Goal: Task Accomplishment & Management: Manage account settings

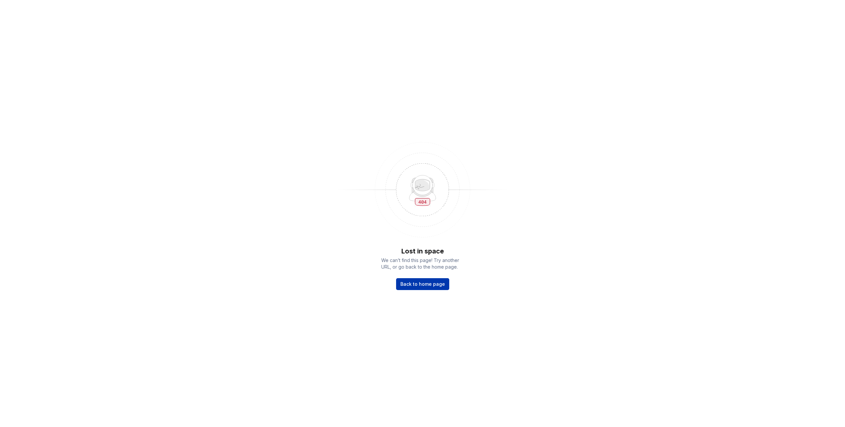
click at [430, 286] on span "Back to home page" at bounding box center [422, 284] width 45 height 7
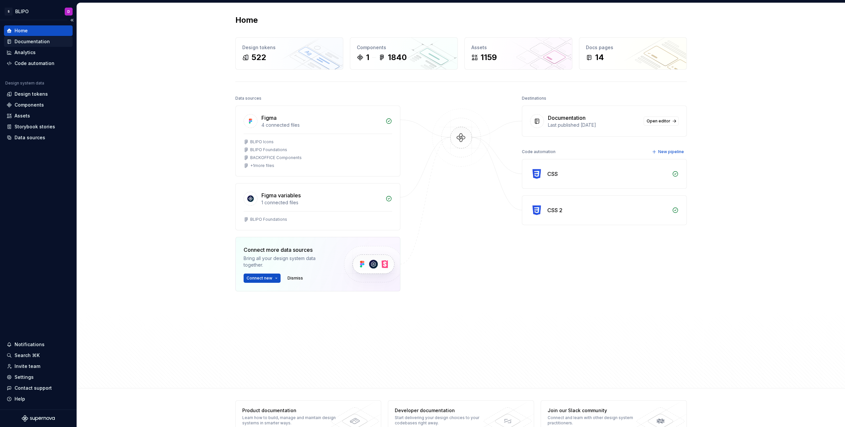
click at [32, 41] on div "Documentation" at bounding box center [32, 41] width 35 height 7
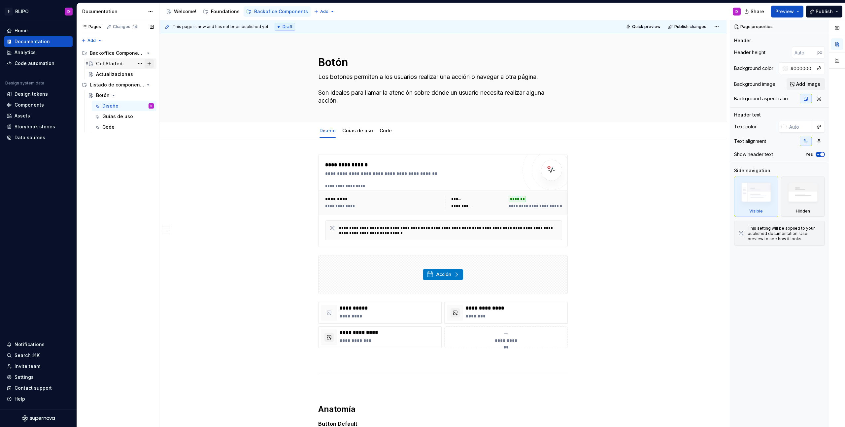
type textarea "*"
click at [35, 94] on div "Design tokens" at bounding box center [31, 94] width 33 height 7
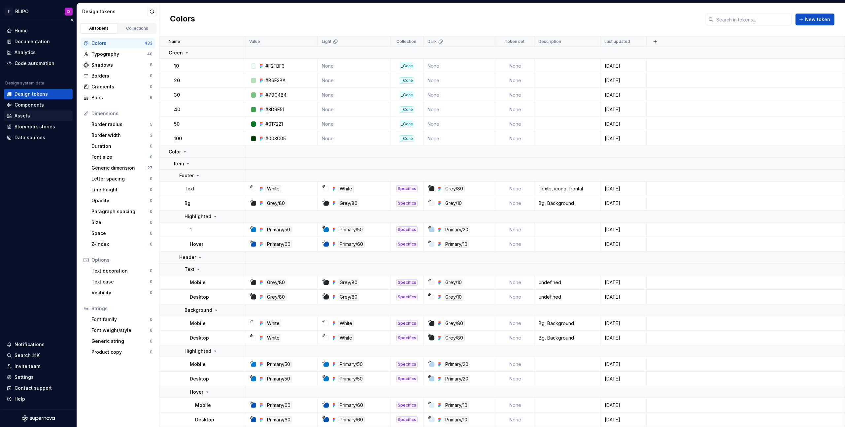
click at [33, 117] on div "Assets" at bounding box center [38, 115] width 63 height 7
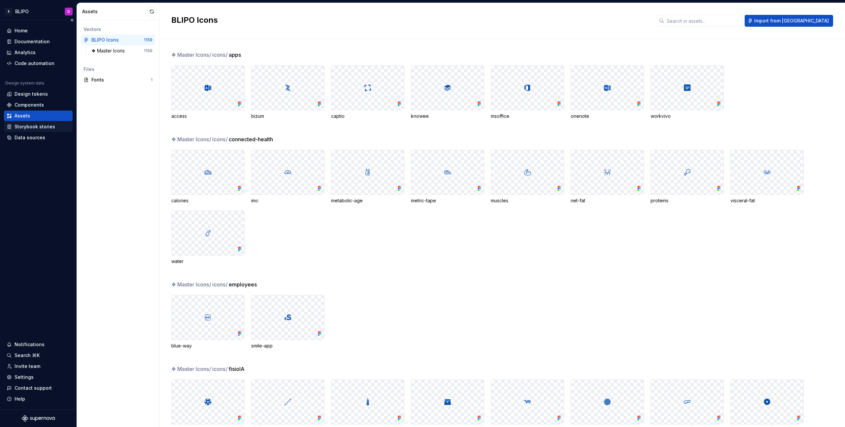
click at [34, 127] on div "Storybook stories" at bounding box center [35, 126] width 41 height 7
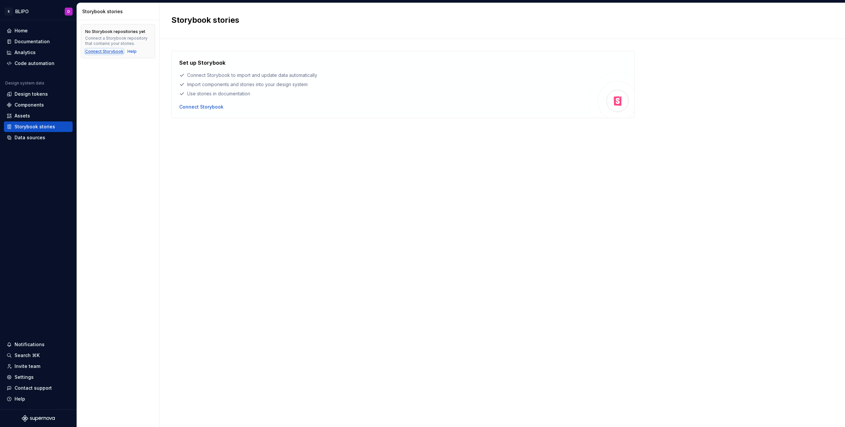
click at [108, 50] on div "Connect Storybook" at bounding box center [104, 51] width 38 height 5
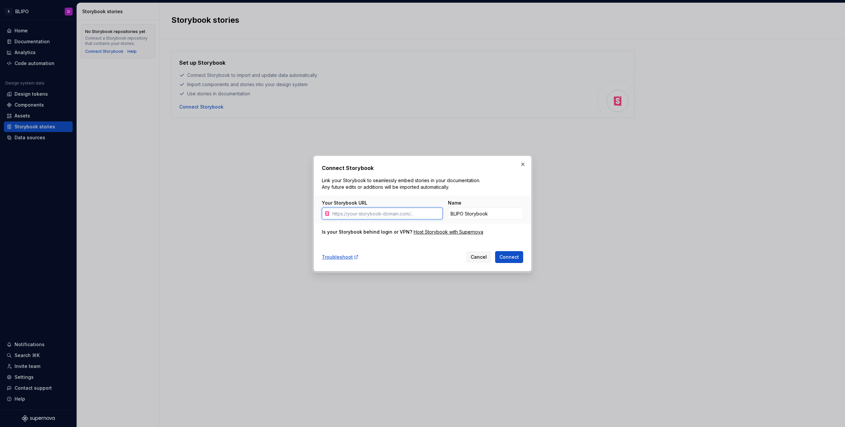
click at [376, 214] on input "Your Storybook URL" at bounding box center [386, 214] width 113 height 12
paste input "[URL]"
type input "[URL]"
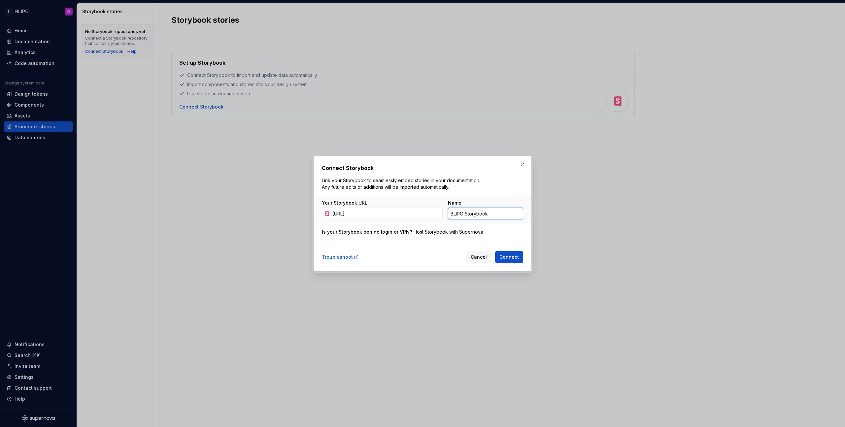
click at [464, 216] on input "BLIPO Storybook" at bounding box center [485, 214] width 75 height 12
click at [460, 214] on input "BLIPO Storybook" at bounding box center [485, 214] width 75 height 12
type input "COMMONS Storybook"
click at [458, 232] on div "Host Storybook with Supernova" at bounding box center [448, 232] width 70 height 7
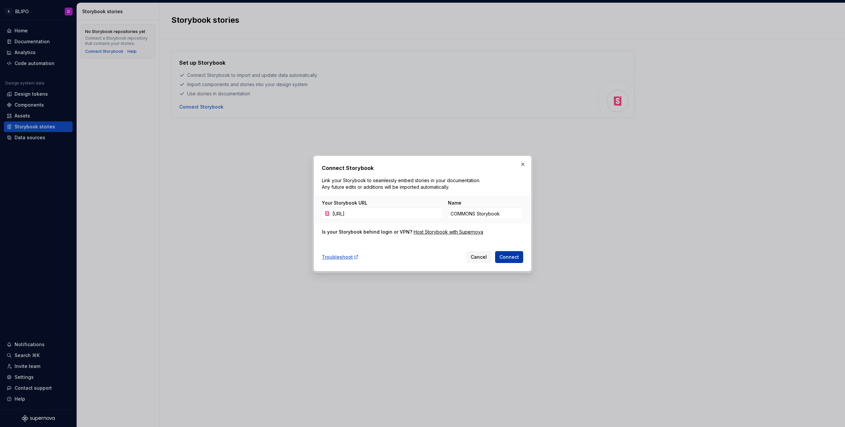
click at [517, 255] on span "Connect" at bounding box center [508, 257] width 19 height 7
click at [523, 165] on button "button" at bounding box center [522, 164] width 9 height 9
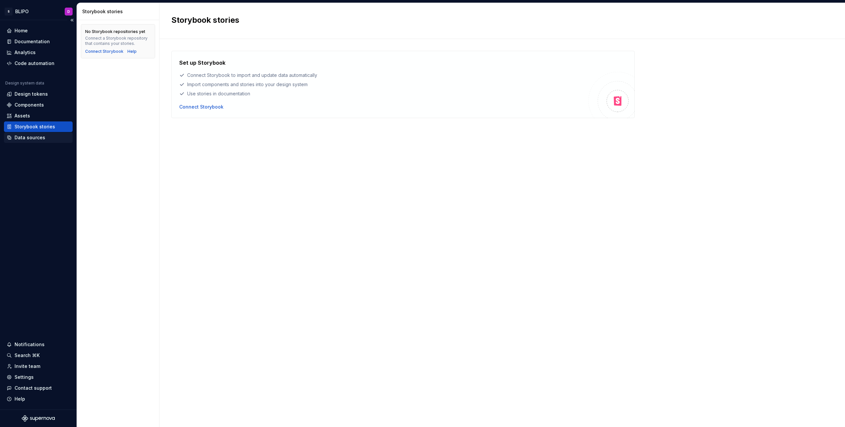
click at [47, 136] on div "Data sources" at bounding box center [38, 137] width 63 height 7
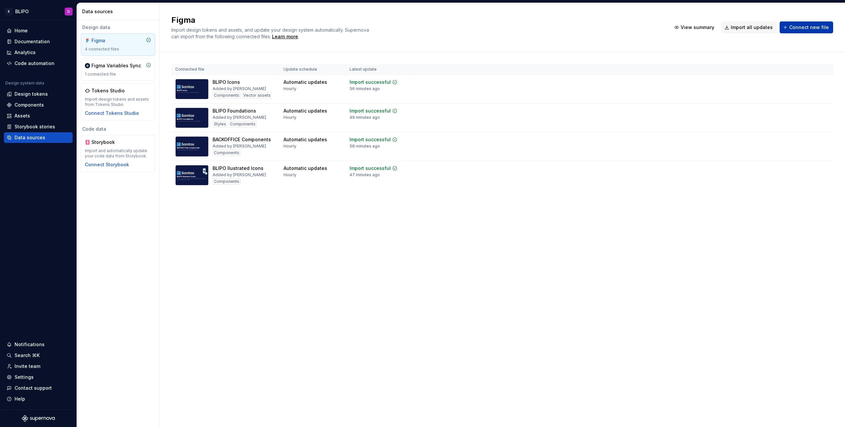
click at [805, 27] on span "Connect new file" at bounding box center [809, 27] width 40 height 7
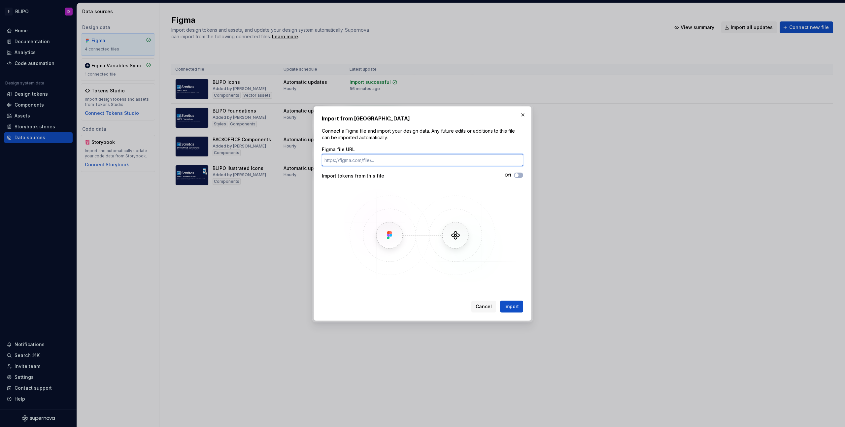
click at [415, 163] on input "Figma file URL" at bounding box center [422, 160] width 201 height 12
paste input "[URL][DOMAIN_NAME]"
type input "[URL][DOMAIN_NAME]"
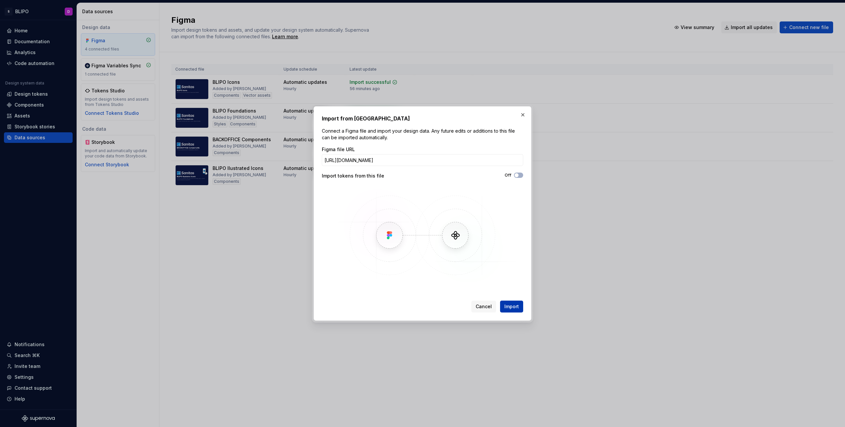
click at [513, 305] on span "Import" at bounding box center [511, 306] width 15 height 7
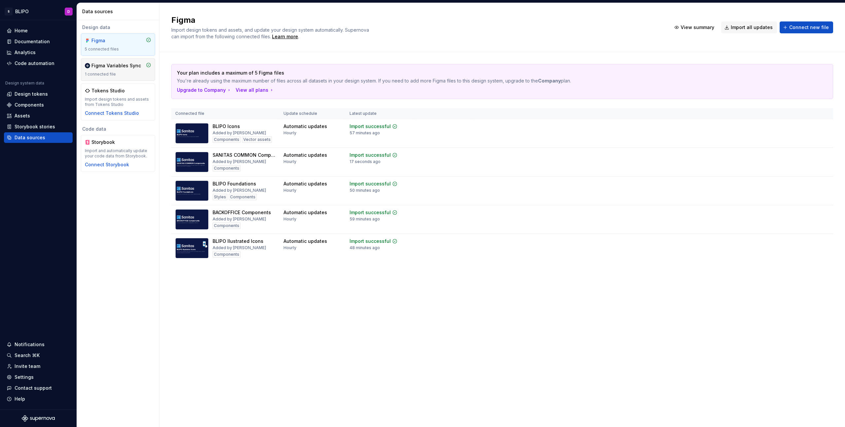
click at [126, 71] on div "Figma Variables Sync 1 connected file" at bounding box center [118, 69] width 66 height 15
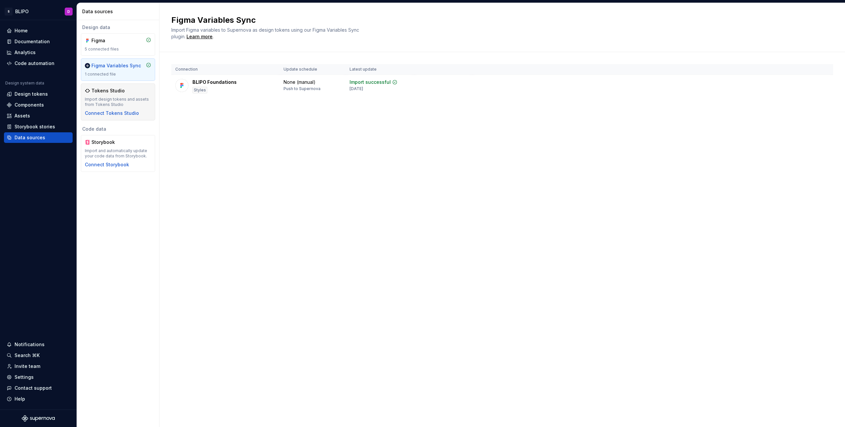
click at [127, 91] on div "Tokens Studio" at bounding box center [118, 90] width 66 height 7
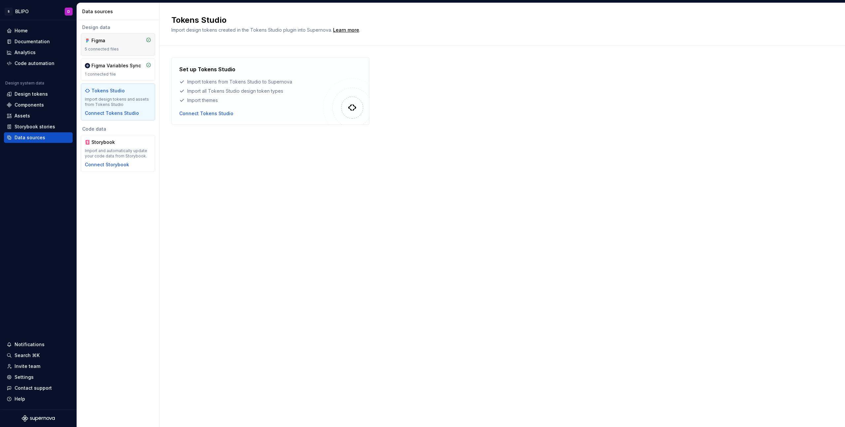
click at [124, 49] on div "5 connected files" at bounding box center [118, 49] width 66 height 5
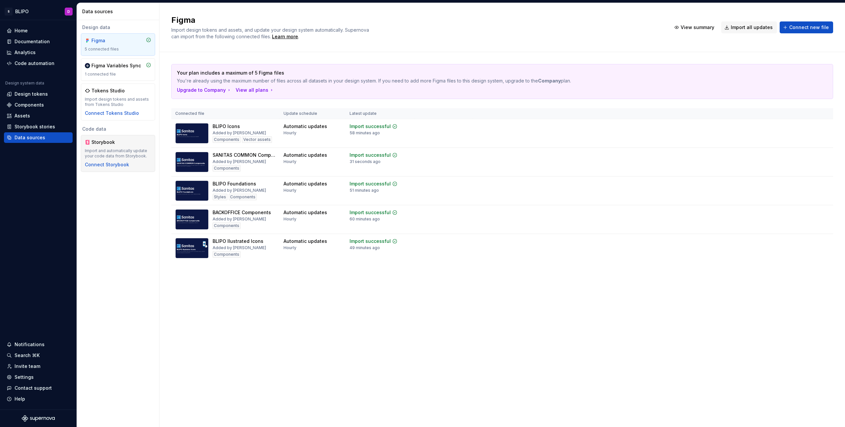
click at [134, 144] on div "Storybook" at bounding box center [118, 142] width 66 height 7
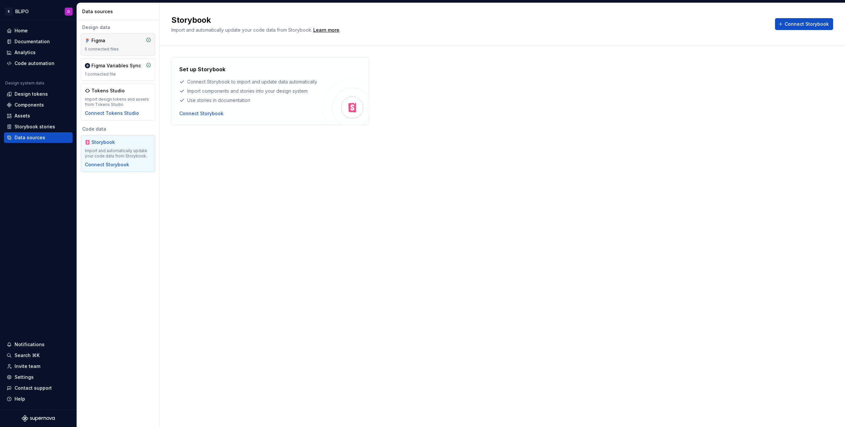
click at [123, 50] on div "5 connected files" at bounding box center [118, 49] width 66 height 5
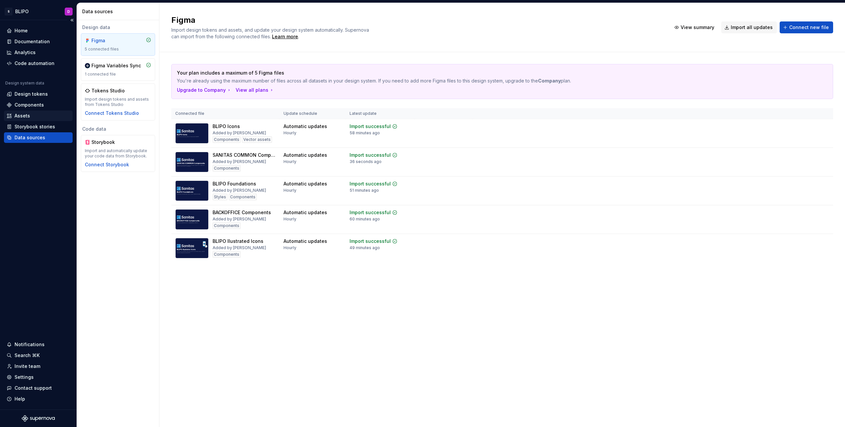
click at [37, 117] on div "Assets" at bounding box center [38, 115] width 63 height 7
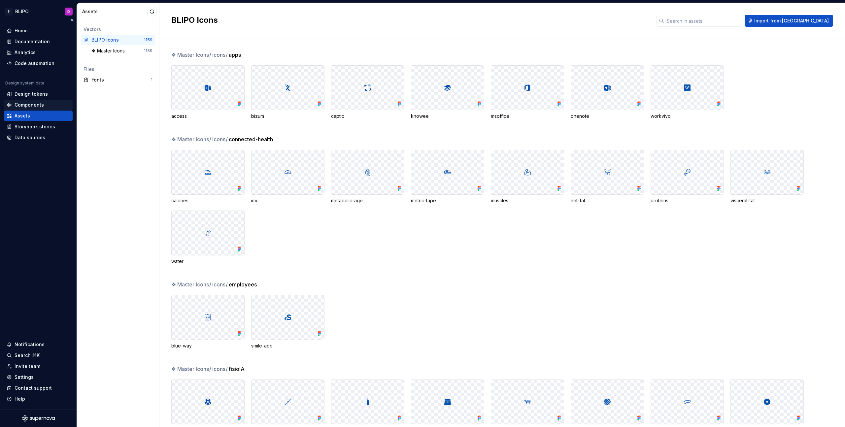
click at [53, 105] on div "Components" at bounding box center [38, 105] width 63 height 7
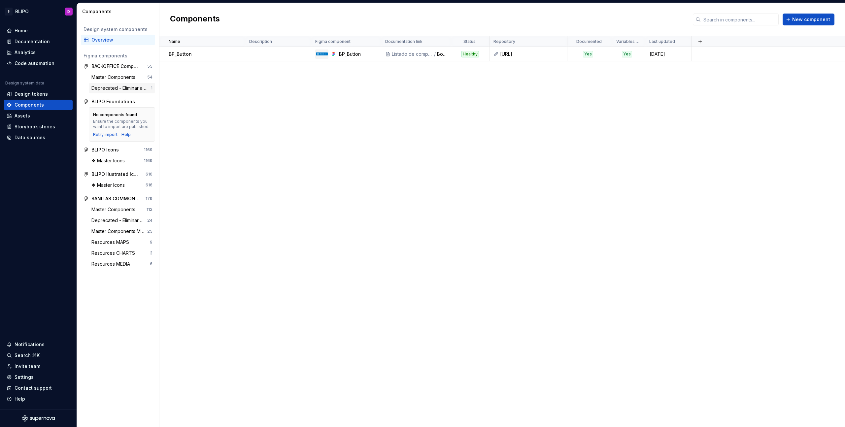
click at [126, 86] on div "Deprecated - Eliminar a futuro" at bounding box center [120, 88] width 59 height 7
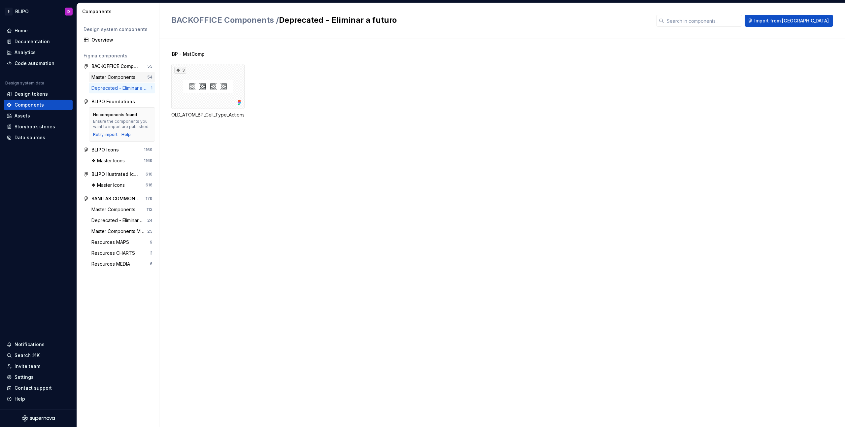
click at [126, 77] on div "Master Components" at bounding box center [114, 77] width 47 height 7
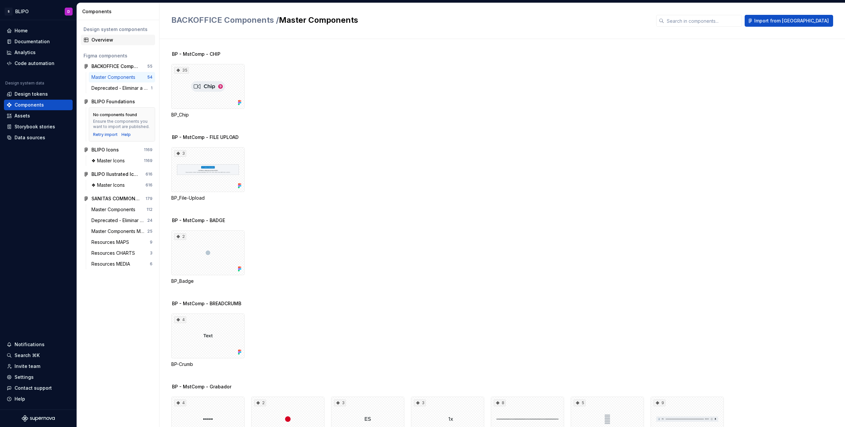
click at [128, 40] on div "Overview" at bounding box center [121, 40] width 61 height 7
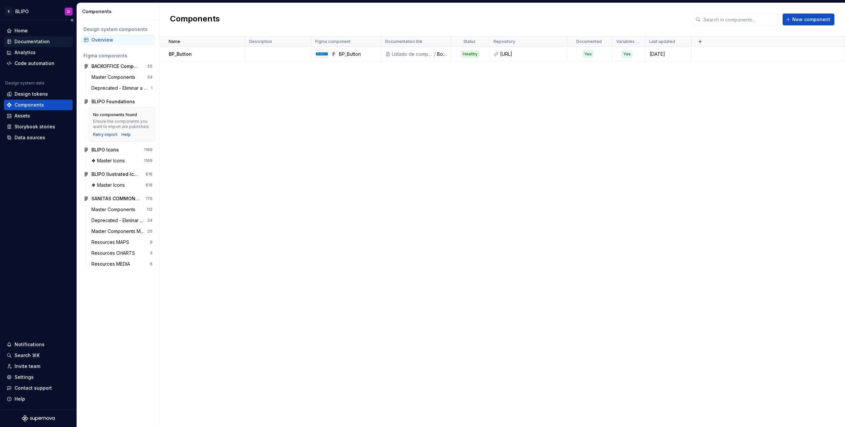
click at [46, 41] on div "Documentation" at bounding box center [32, 41] width 35 height 7
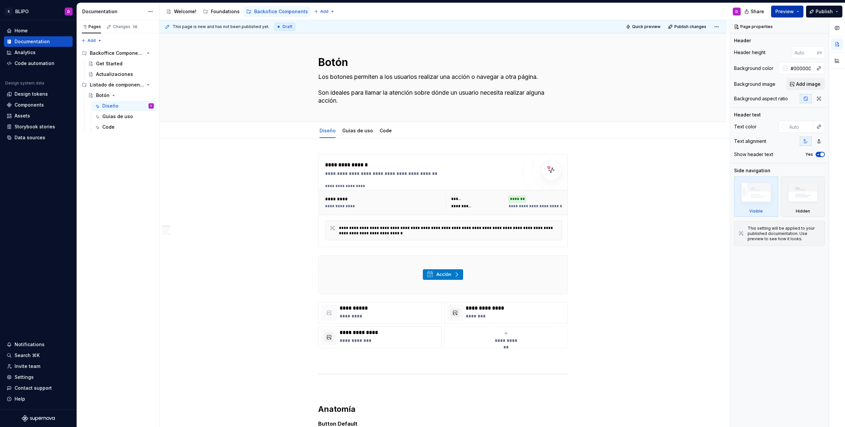
click at [798, 11] on button "Preview" at bounding box center [787, 12] width 32 height 12
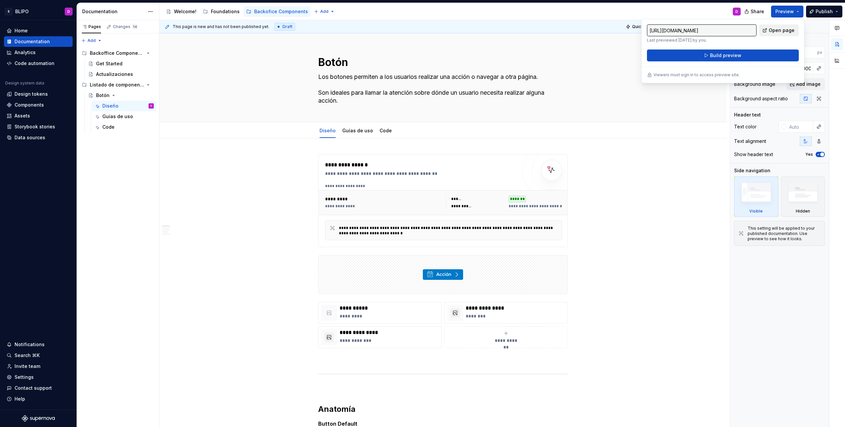
click at [776, 30] on span "Open page" at bounding box center [781, 30] width 26 height 7
click at [695, 9] on div "Accessibility guide for tree Page tree. Navigate the tree with the arrow keys. …" at bounding box center [452, 11] width 586 height 17
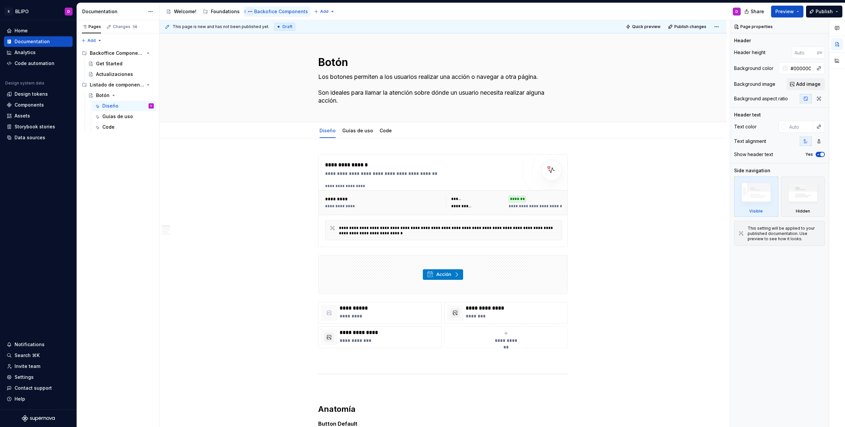
click at [249, 12] on button "Page tree" at bounding box center [250, 12] width 8 height 8
click at [279, 36] on div "Duplicate group" at bounding box center [288, 34] width 65 height 7
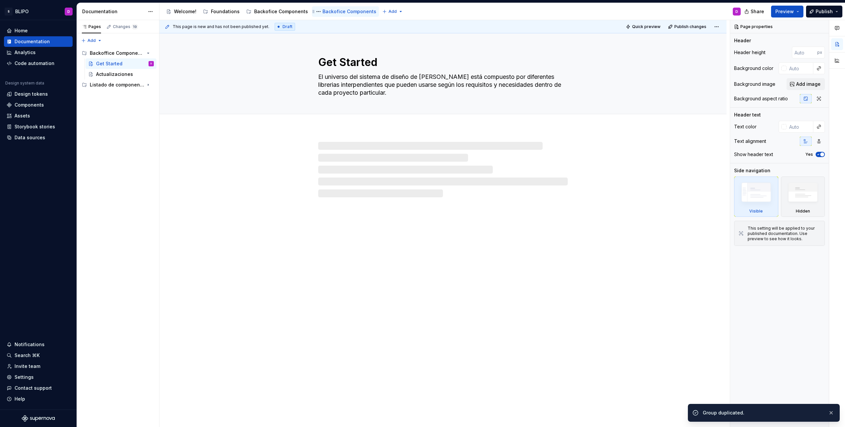
click at [329, 11] on div "Backofice Components" at bounding box center [349, 11] width 54 height 7
click at [314, 12] on button "Page tree" at bounding box center [318, 12] width 8 height 8
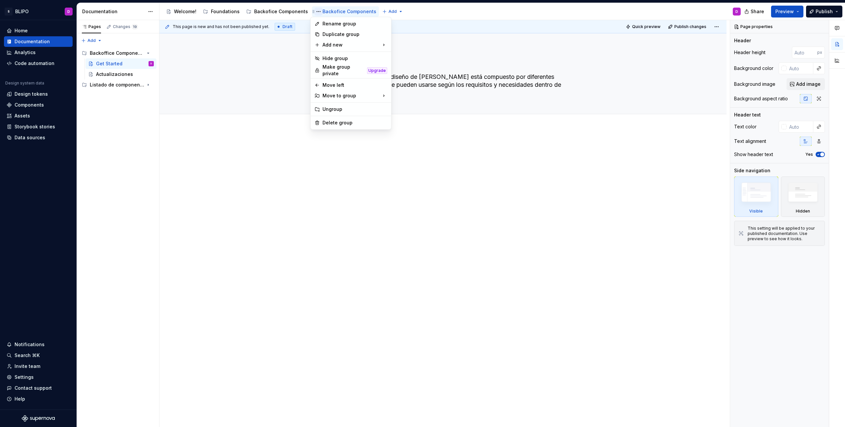
type textarea "*"
click at [343, 25] on div "Rename group" at bounding box center [354, 23] width 65 height 7
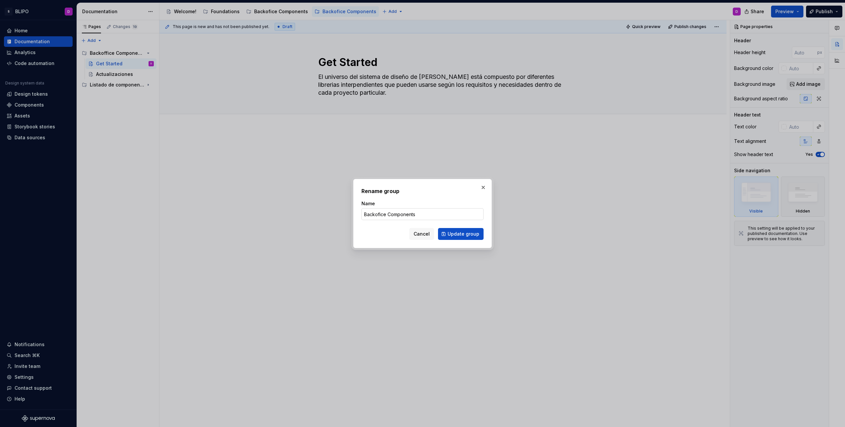
click at [379, 214] on input "Backofice Components" at bounding box center [422, 214] width 122 height 12
click at [381, 215] on input "Sanitas Components" at bounding box center [422, 214] width 122 height 12
type input "Sanitas Common Components"
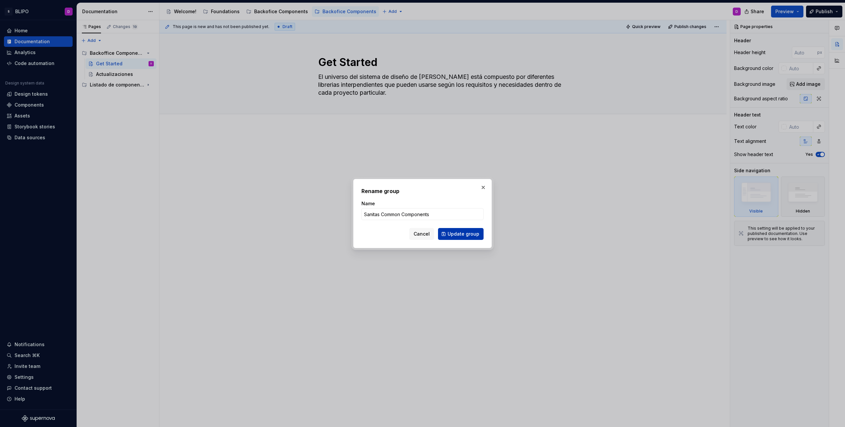
click at [454, 233] on span "Update group" at bounding box center [463, 234] width 32 height 7
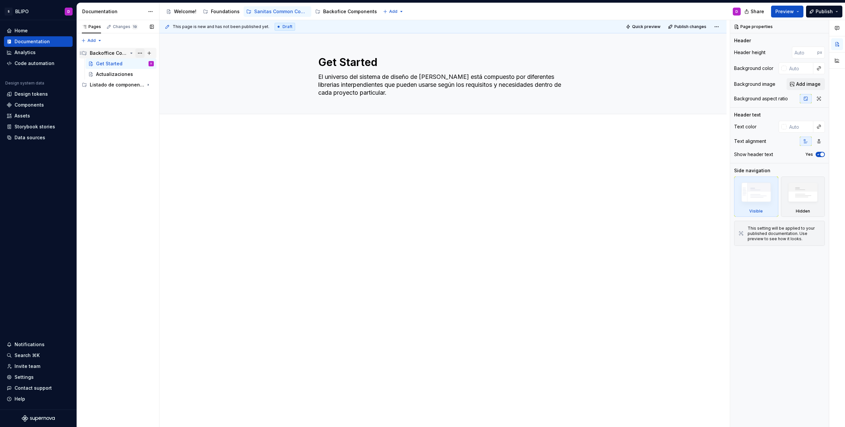
click at [141, 54] on button "Page tree" at bounding box center [139, 52] width 9 height 9
type textarea "*"
click at [155, 68] on div "Rename group" at bounding box center [179, 64] width 65 height 7
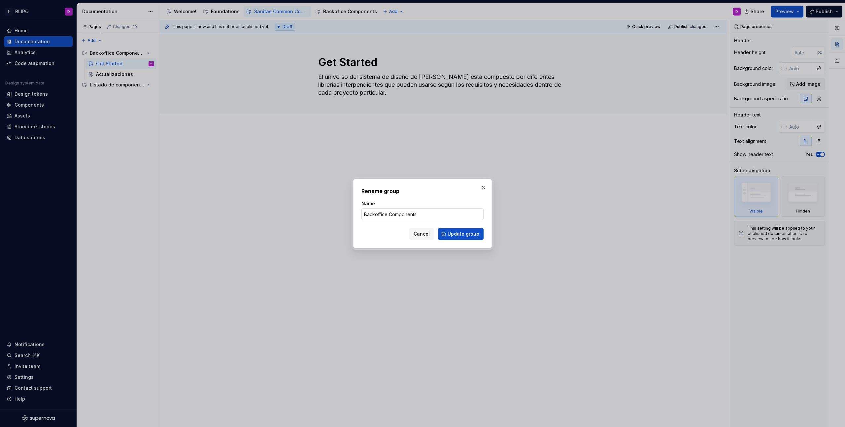
click at [370, 215] on input "Backoffice Components" at bounding box center [422, 214] width 122 height 12
type input "Sanitas c Components"
type textarea "*"
type input "Sanitas Common Components"
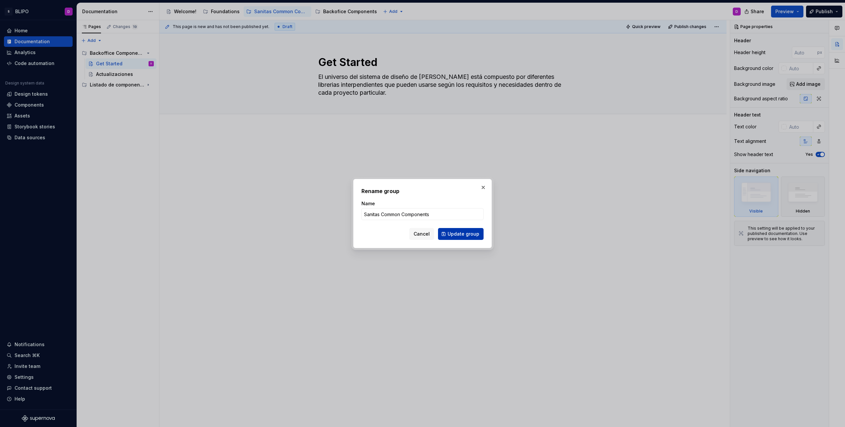
click at [467, 233] on span "Update group" at bounding box center [463, 234] width 32 height 7
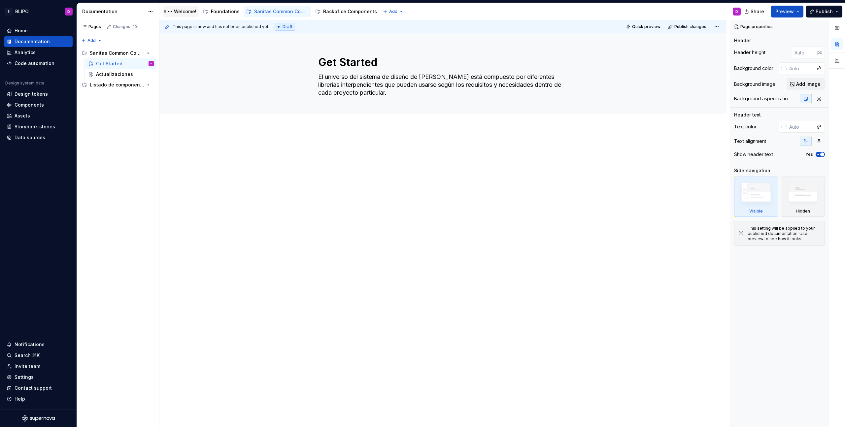
click at [186, 12] on div "Welcome!" at bounding box center [185, 11] width 22 height 7
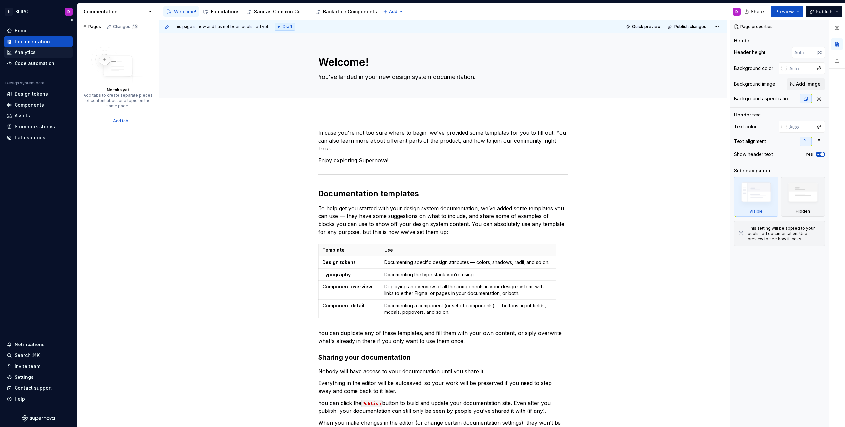
click at [32, 53] on div "Analytics" at bounding box center [25, 52] width 21 height 7
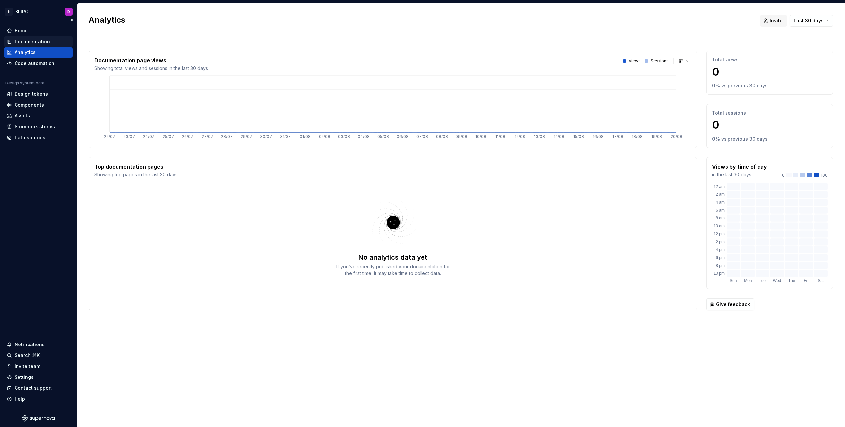
click at [35, 41] on div "Documentation" at bounding box center [32, 41] width 35 height 7
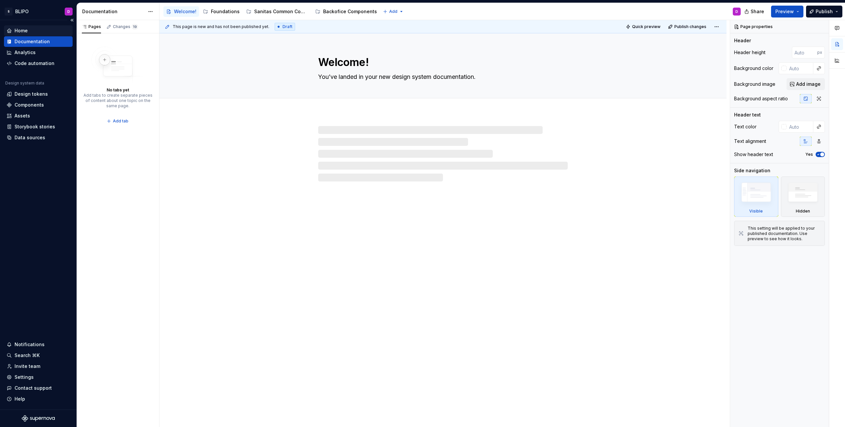
click at [35, 32] on div "Home" at bounding box center [38, 30] width 63 height 7
type textarea "*"
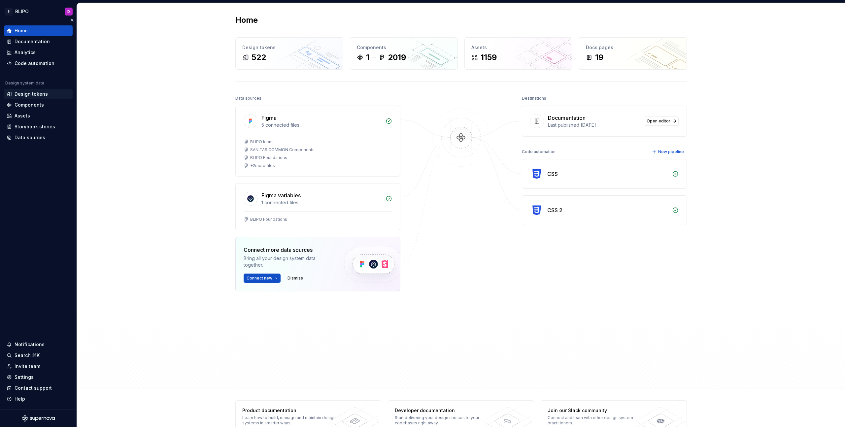
click at [39, 95] on div "Design tokens" at bounding box center [31, 94] width 33 height 7
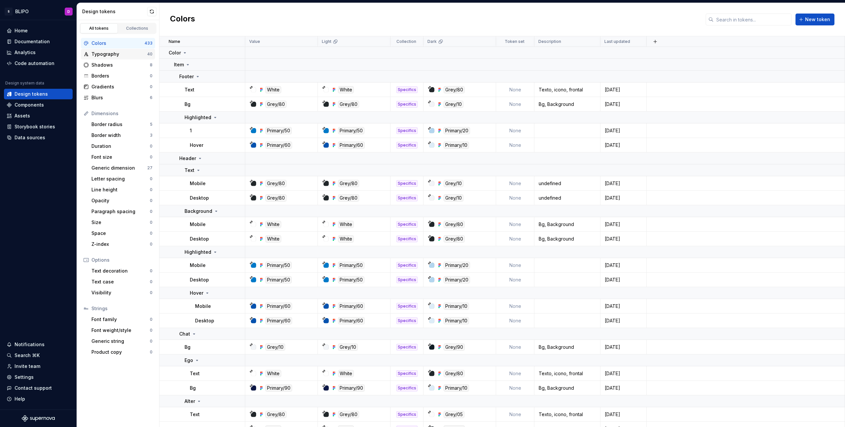
click at [121, 56] on div "Typography" at bounding box center [119, 54] width 56 height 7
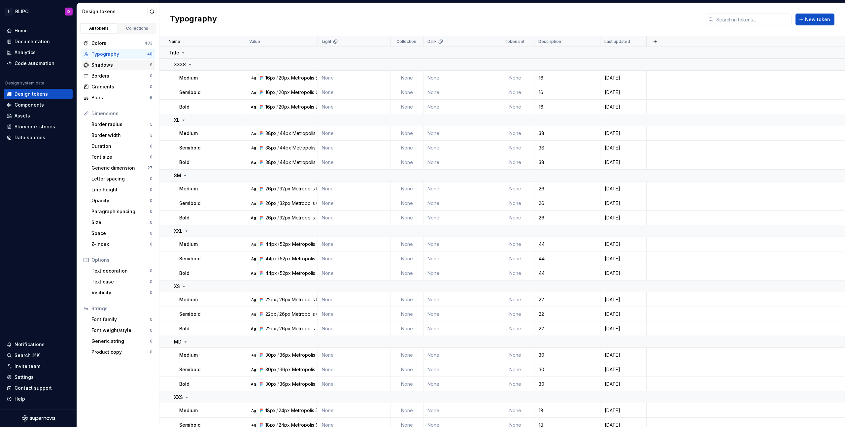
click at [118, 65] on div "Shadows" at bounding box center [120, 65] width 58 height 7
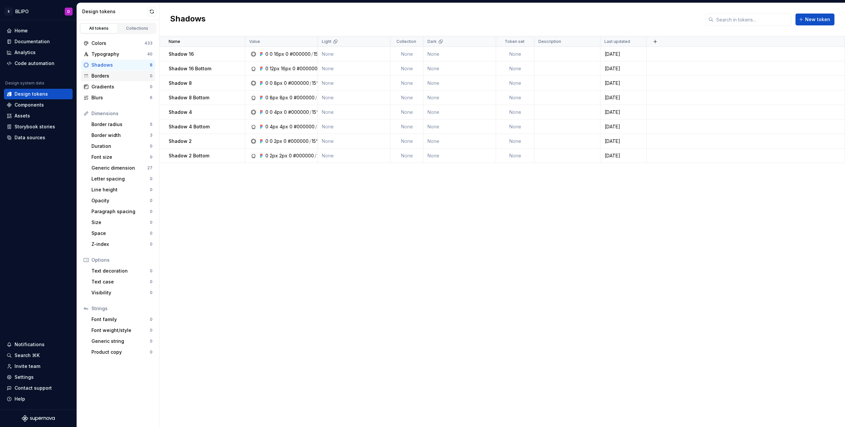
click at [120, 79] on div "Borders" at bounding box center [120, 76] width 58 height 7
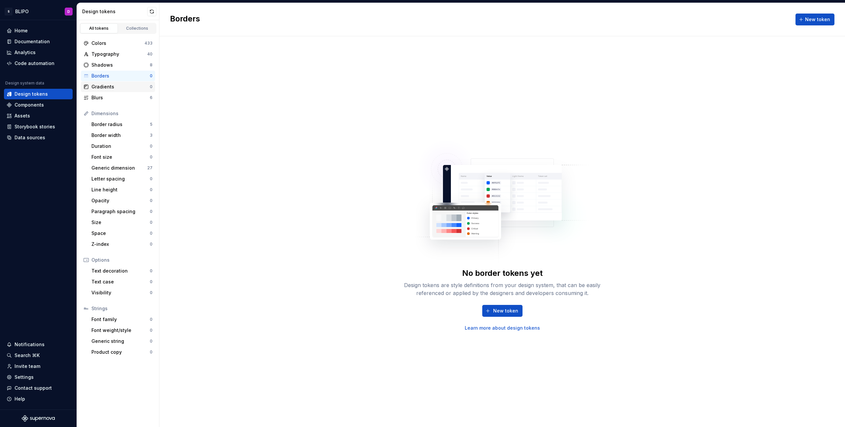
click at [120, 86] on div "Gradients" at bounding box center [120, 86] width 58 height 7
click at [123, 97] on div "Blurs" at bounding box center [120, 97] width 58 height 7
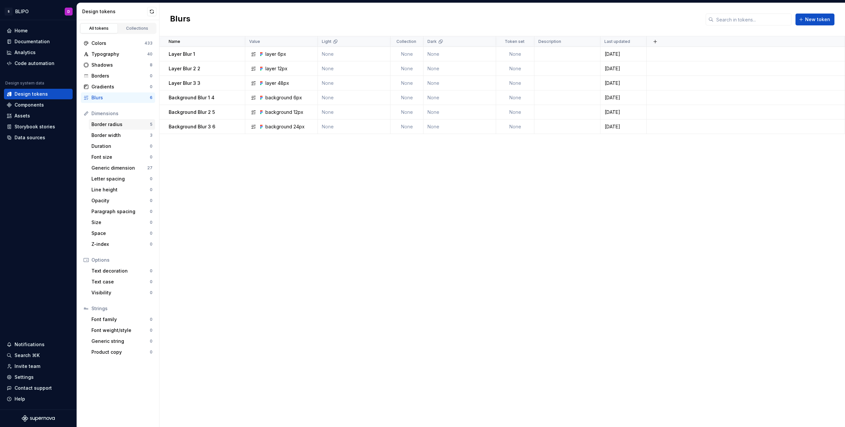
click at [130, 126] on div "Border radius" at bounding box center [120, 124] width 58 height 7
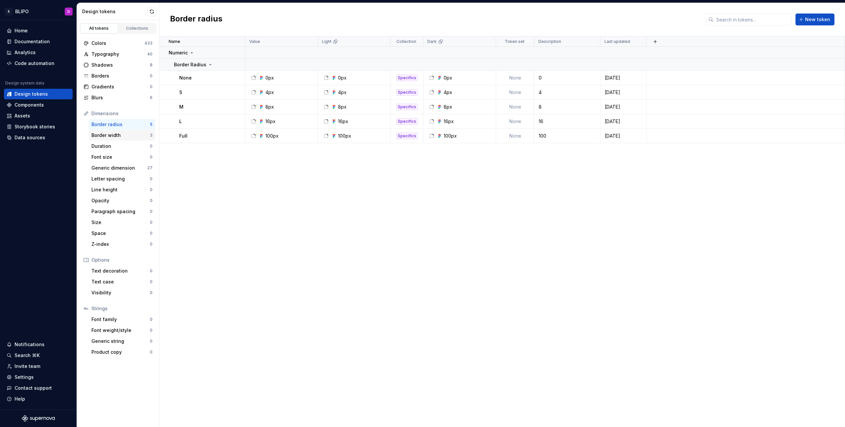
click at [128, 134] on div "Border width" at bounding box center [120, 135] width 58 height 7
click at [135, 169] on div "Generic dimension" at bounding box center [119, 168] width 56 height 7
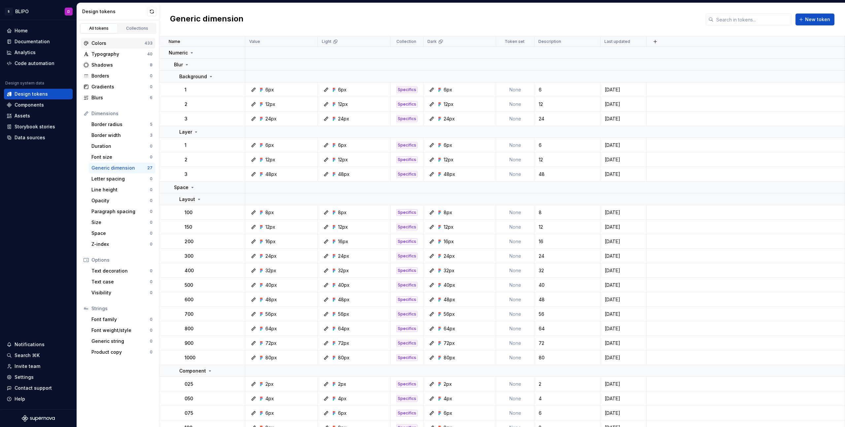
click at [114, 47] on div "Colors 433" at bounding box center [118, 43] width 74 height 11
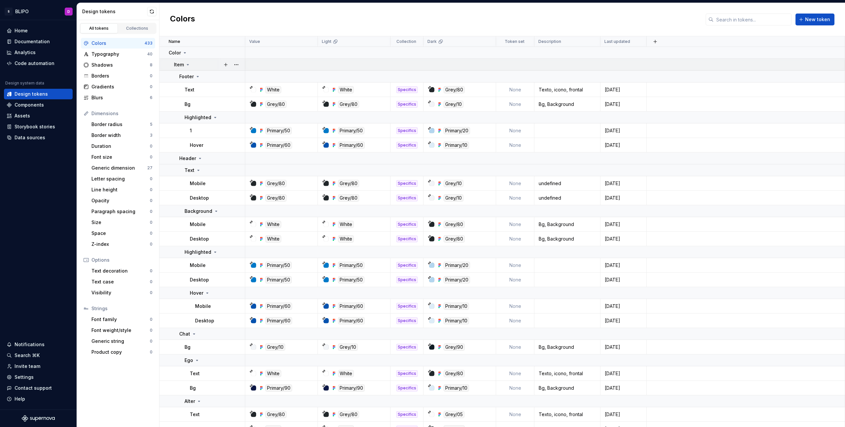
click at [188, 65] on icon at bounding box center [187, 64] width 5 height 5
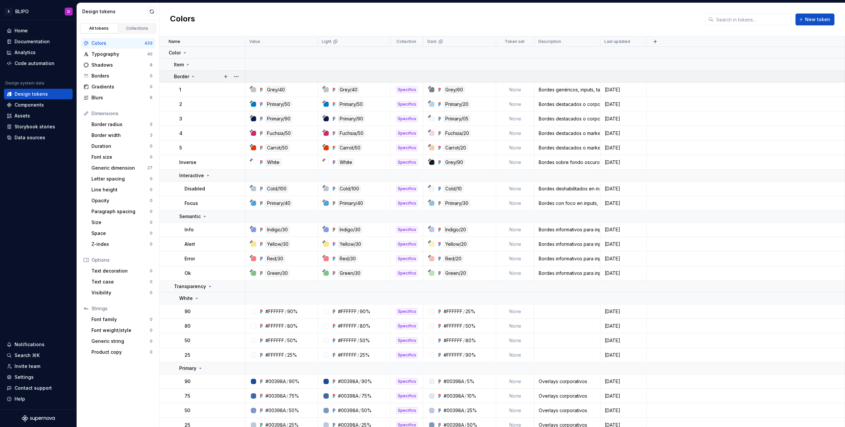
click at [192, 77] on icon at bounding box center [192, 76] width 5 height 5
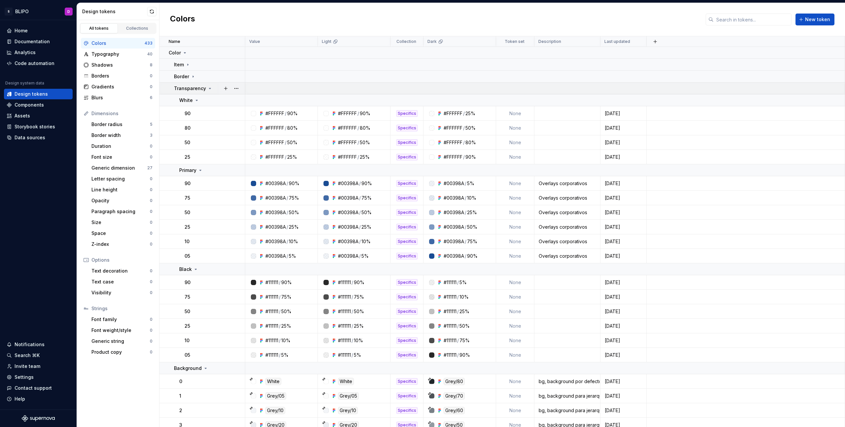
click at [204, 89] on p "Transparency" at bounding box center [190, 88] width 32 height 7
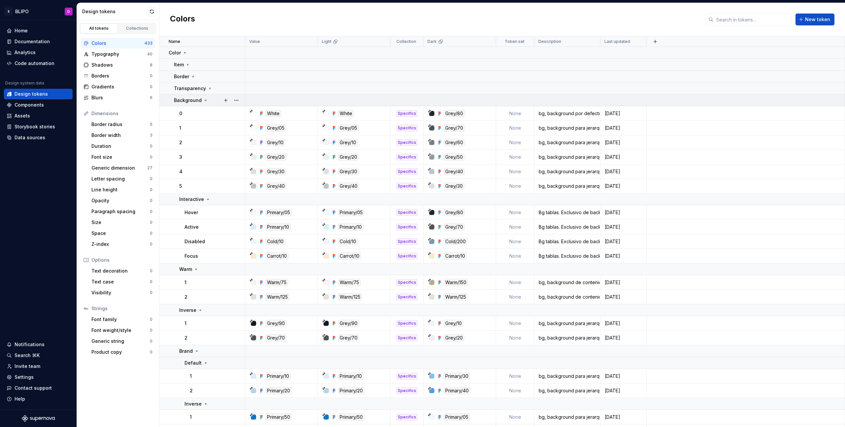
click at [205, 100] on icon at bounding box center [206, 100] width 2 height 1
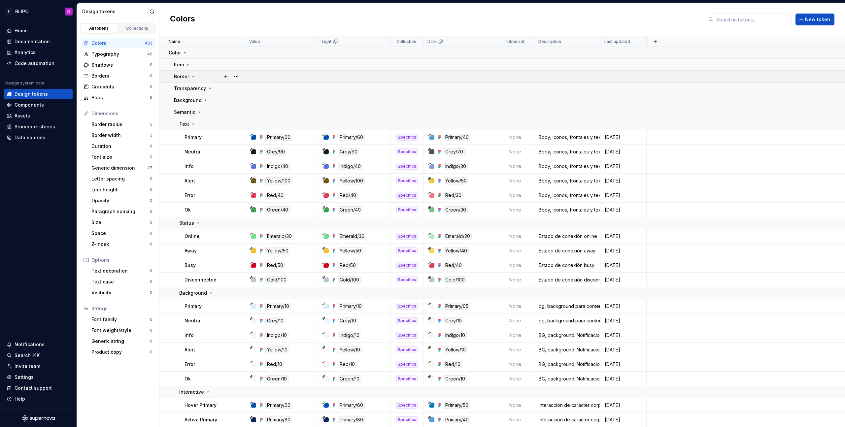
click at [195, 77] on icon at bounding box center [192, 76] width 5 height 5
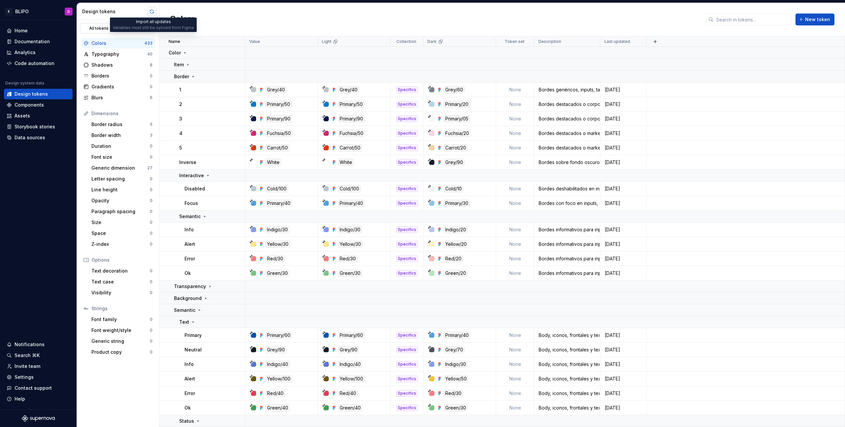
click at [152, 12] on button "button" at bounding box center [151, 11] width 9 height 9
click at [31, 137] on div "Data sources" at bounding box center [30, 137] width 31 height 7
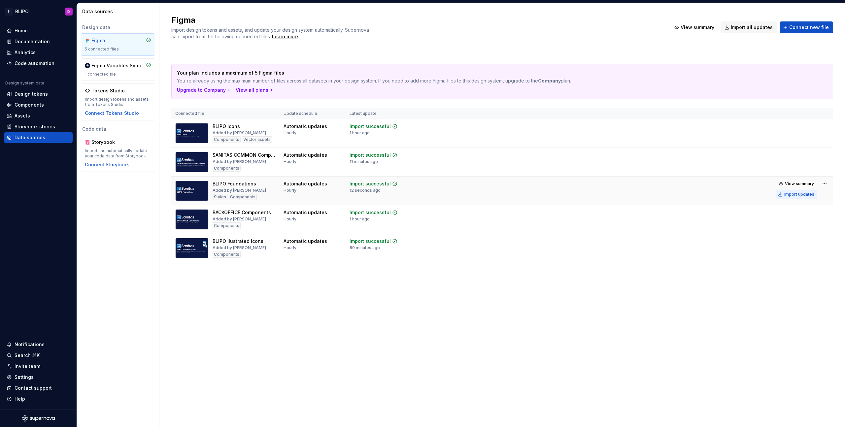
click at [801, 194] on div "Import updates" at bounding box center [799, 194] width 30 height 5
click at [32, 94] on div "Design tokens" at bounding box center [31, 94] width 33 height 7
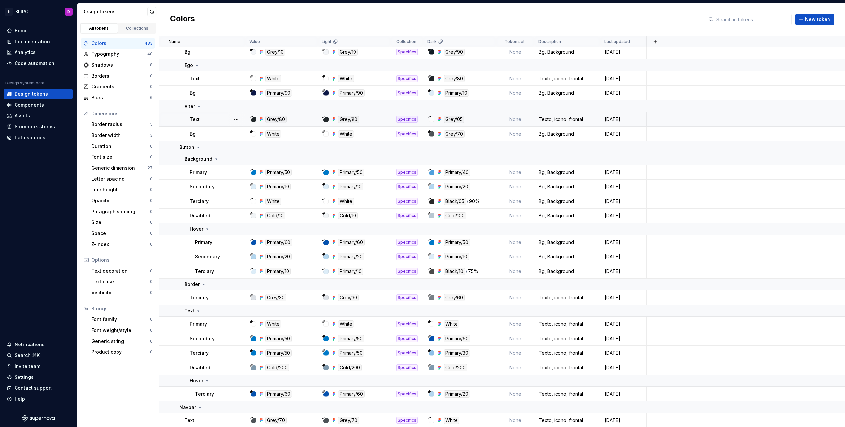
scroll to position [298, 0]
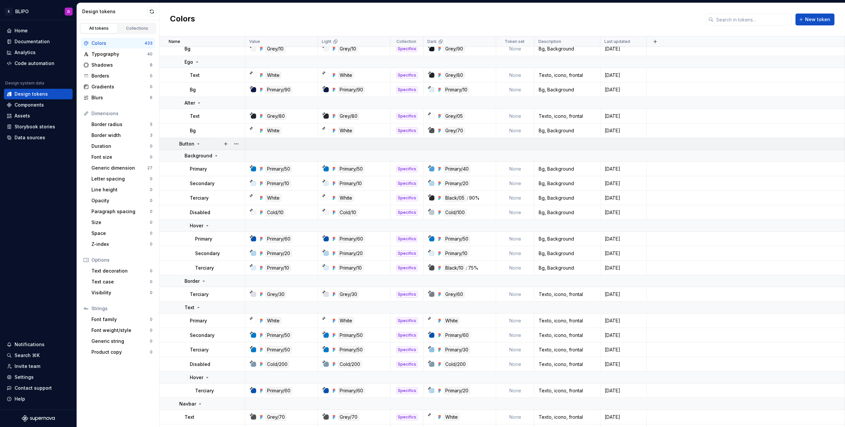
click at [198, 144] on icon at bounding box center [199, 144] width 2 height 1
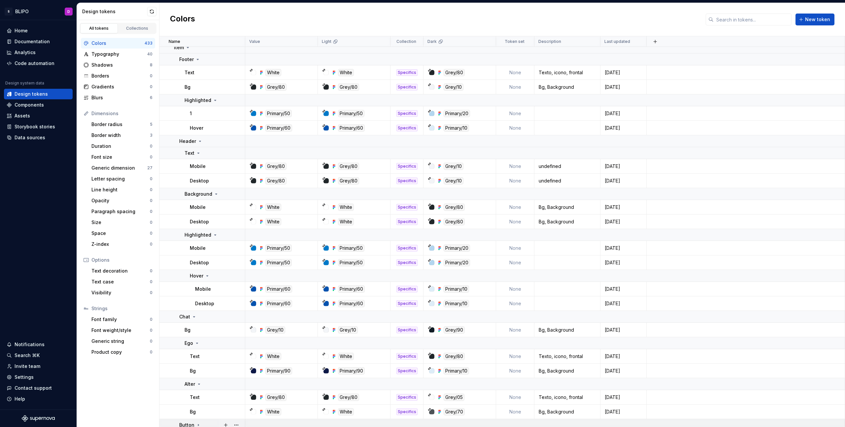
scroll to position [0, 0]
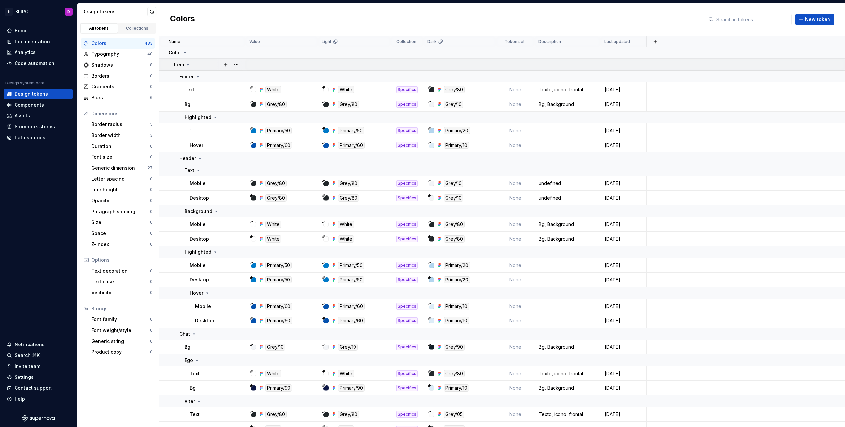
click at [188, 65] on icon at bounding box center [187, 64] width 5 height 5
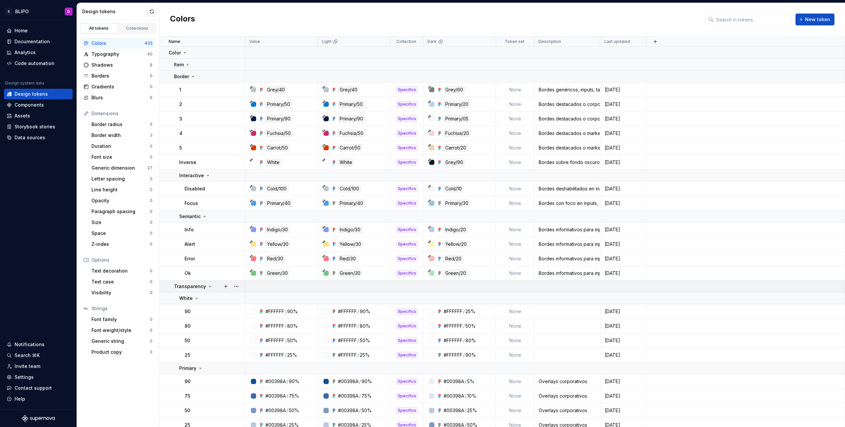
click at [207, 286] on icon at bounding box center [209, 286] width 5 height 5
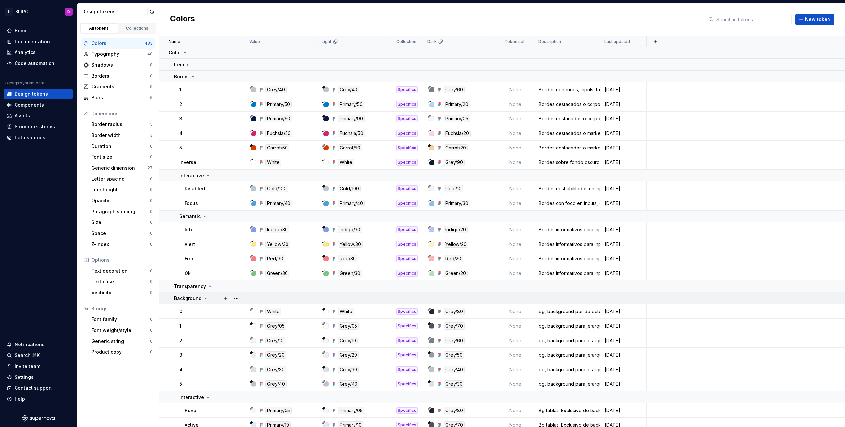
click at [205, 298] on icon at bounding box center [205, 298] width 5 height 5
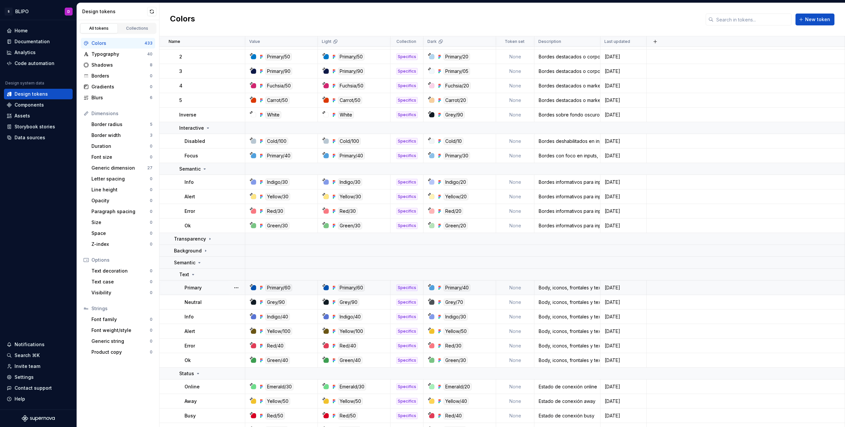
scroll to position [48, 0]
click at [198, 264] on icon at bounding box center [199, 261] width 5 height 5
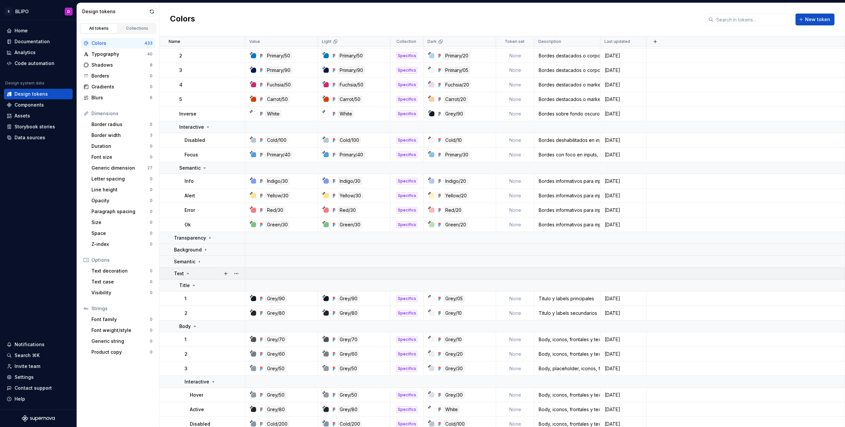
click at [188, 274] on icon at bounding box center [187, 273] width 5 height 5
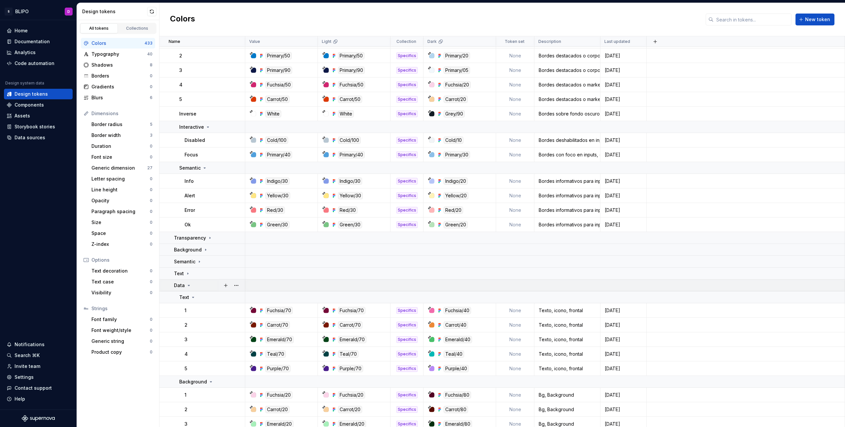
click at [190, 286] on icon at bounding box center [188, 285] width 5 height 5
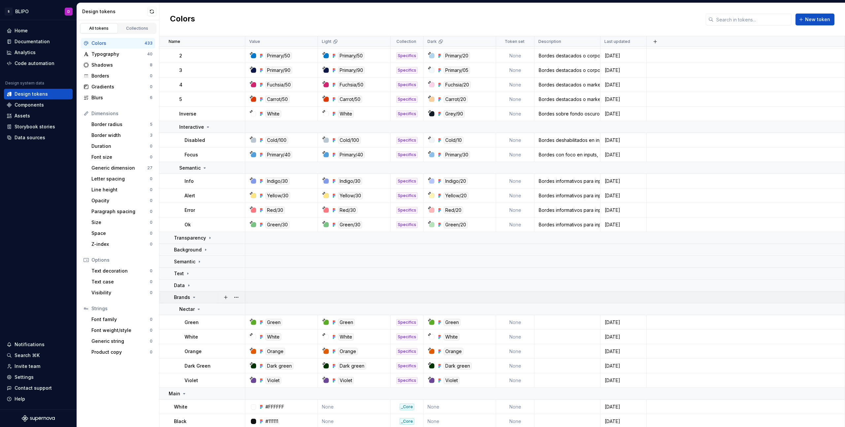
click at [193, 296] on icon at bounding box center [193, 297] width 5 height 5
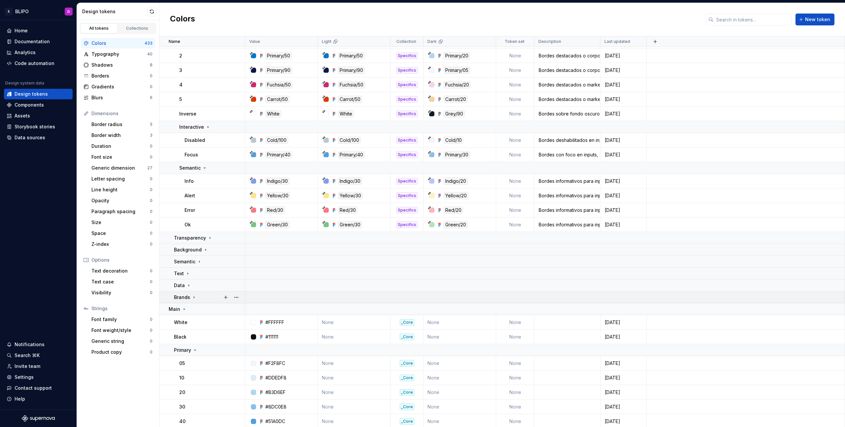
click at [193, 298] on icon at bounding box center [193, 297] width 5 height 5
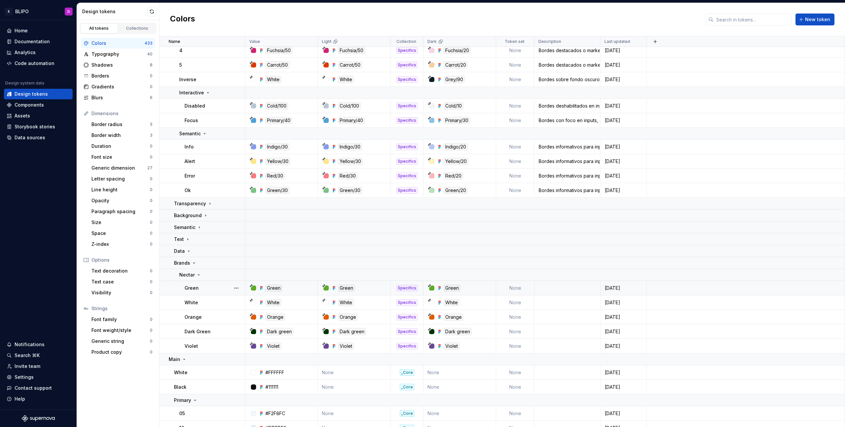
scroll to position [87, 0]
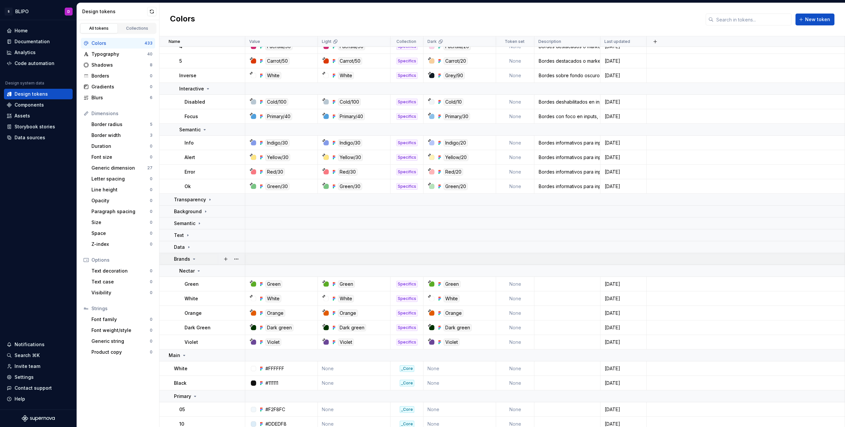
click at [193, 260] on icon at bounding box center [193, 258] width 5 height 5
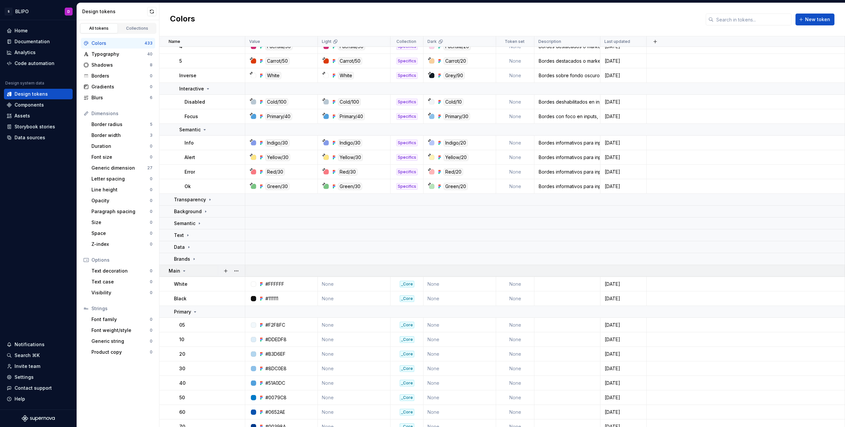
click at [184, 272] on icon at bounding box center [183, 270] width 5 height 5
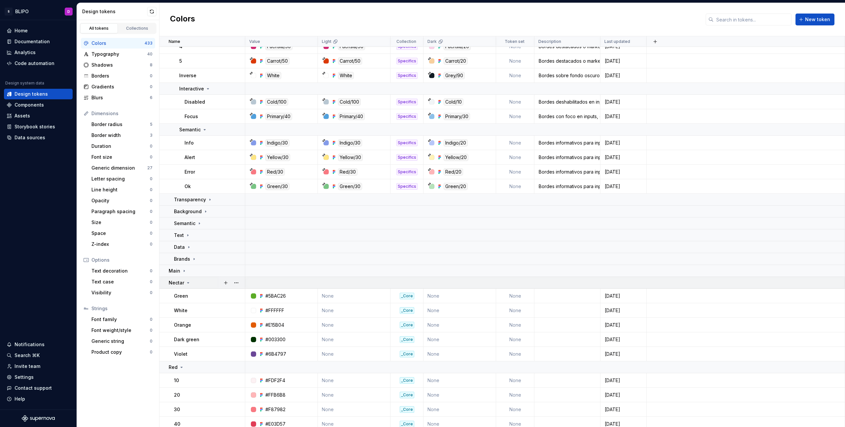
click at [188, 283] on icon at bounding box center [187, 282] width 5 height 5
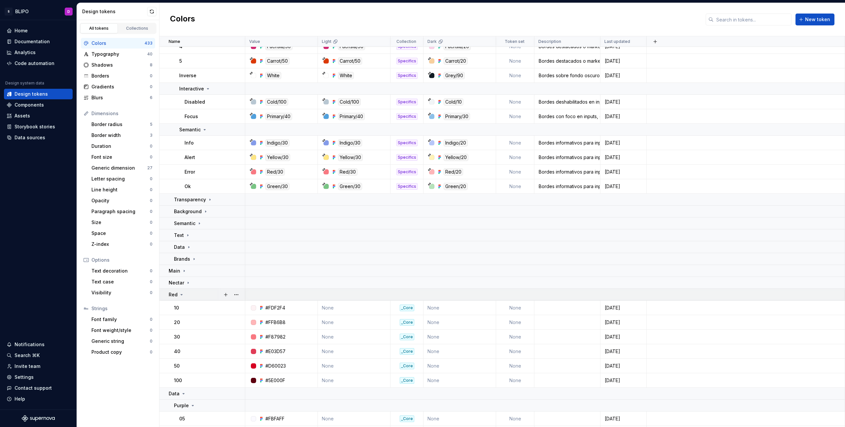
click at [183, 295] on icon at bounding box center [181, 294] width 5 height 5
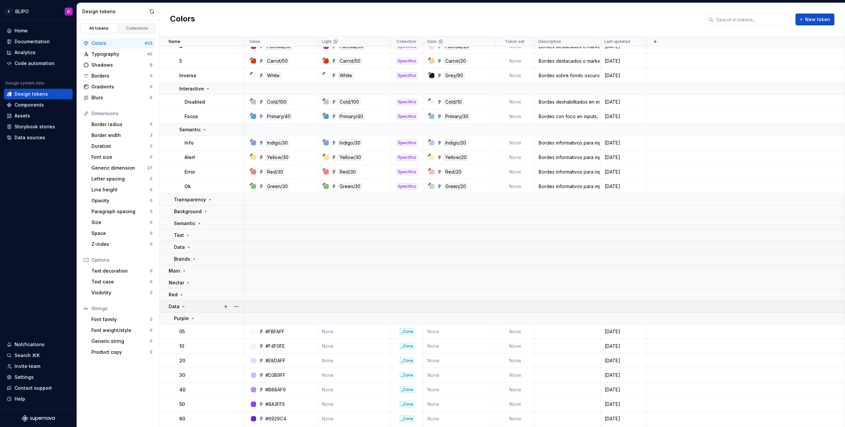
click at [182, 305] on icon at bounding box center [183, 306] width 5 height 5
click at [187, 318] on icon at bounding box center [189, 318] width 5 height 5
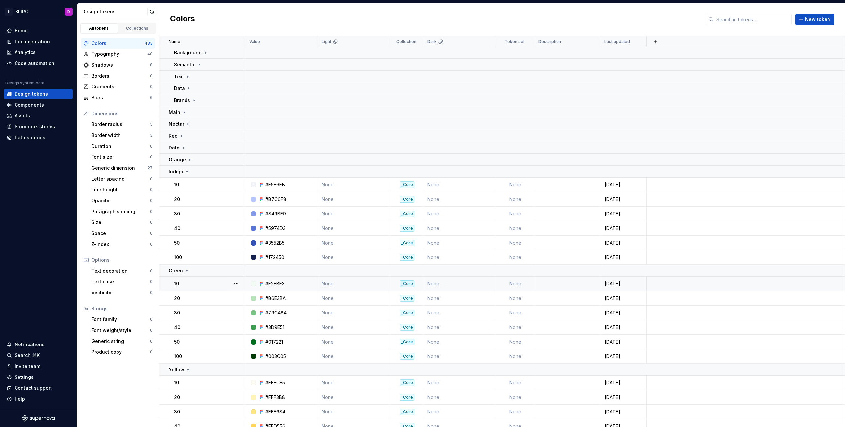
scroll to position [246, 0]
click at [184, 172] on icon at bounding box center [186, 171] width 5 height 5
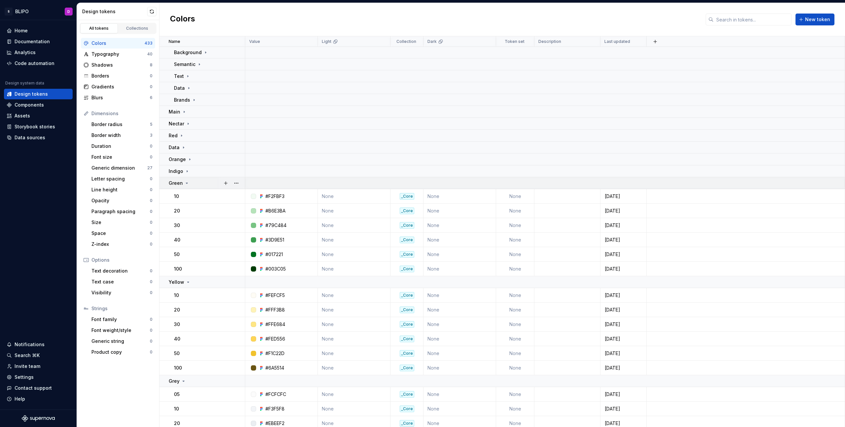
click at [187, 182] on icon at bounding box center [186, 182] width 5 height 5
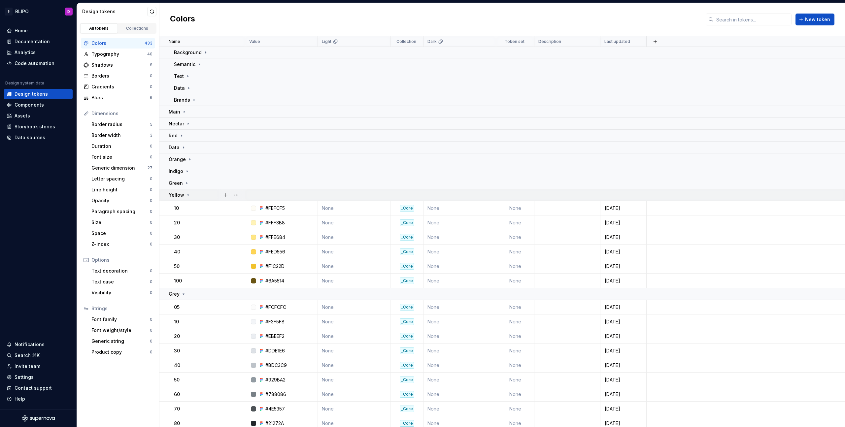
click at [185, 195] on icon at bounding box center [187, 194] width 5 height 5
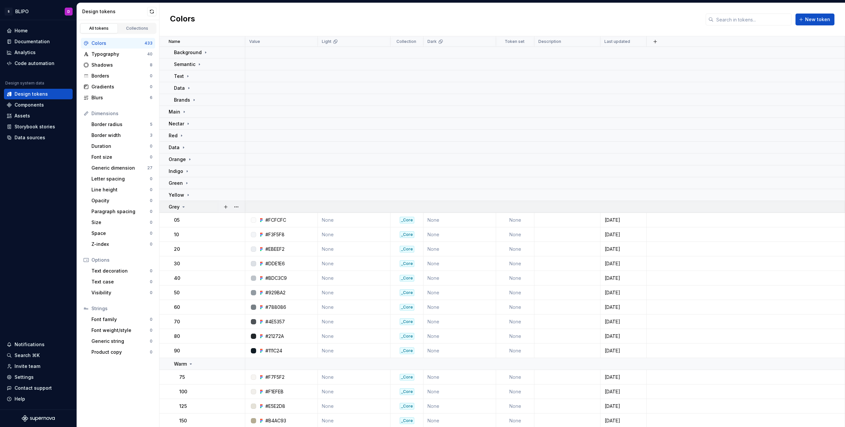
click at [187, 208] on div "Grey" at bounding box center [207, 207] width 76 height 7
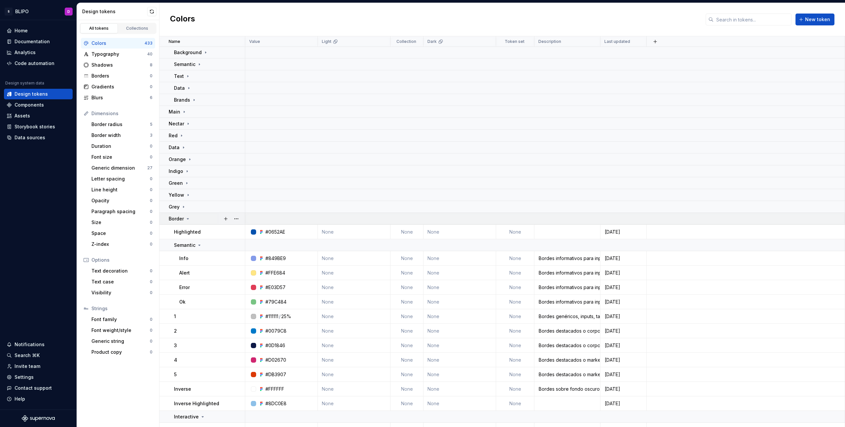
click at [186, 221] on div "Border" at bounding box center [180, 218] width 22 height 7
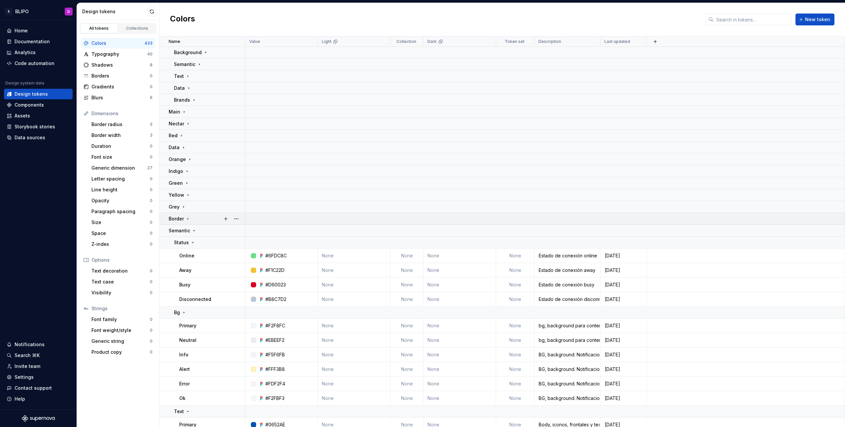
click at [187, 221] on icon at bounding box center [187, 218] width 5 height 5
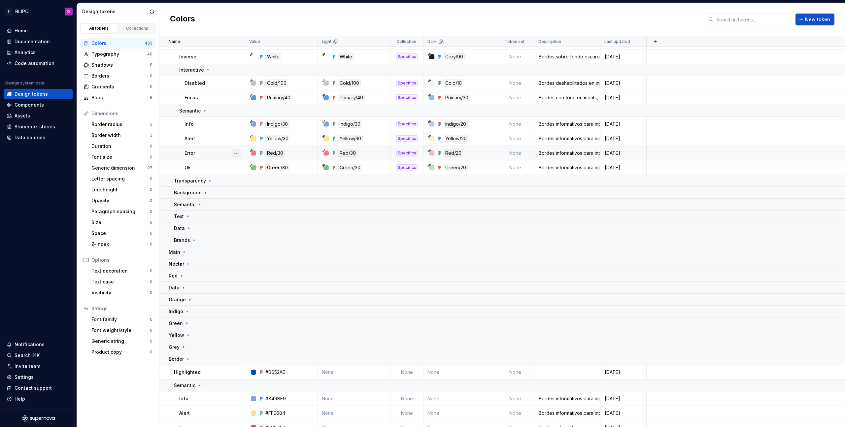
scroll to position [118, 0]
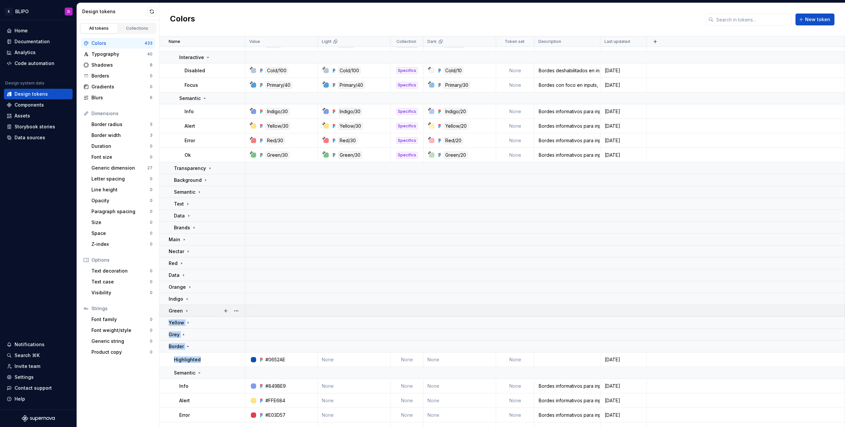
drag, startPoint x: 218, startPoint y: 358, endPoint x: 218, endPoint y: 308, distance: 50.1
click at [238, 351] on html "S BLIPO D Home Documentation Analytics Code automation Design system data Desig…" at bounding box center [422, 213] width 845 height 427
click at [214, 358] on html "S BLIPO D Home Documentation Analytics Code automation Design system data Desig…" at bounding box center [422, 213] width 845 height 427
click at [182, 272] on icon at bounding box center [183, 274] width 5 height 5
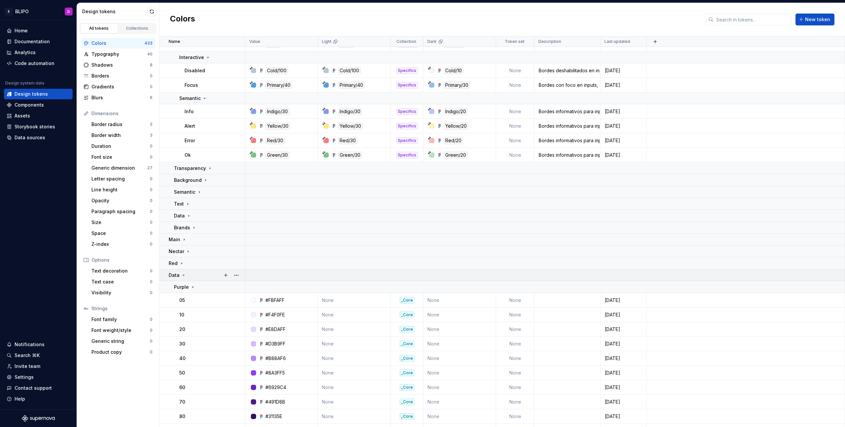
click at [183, 275] on icon at bounding box center [184, 275] width 2 height 1
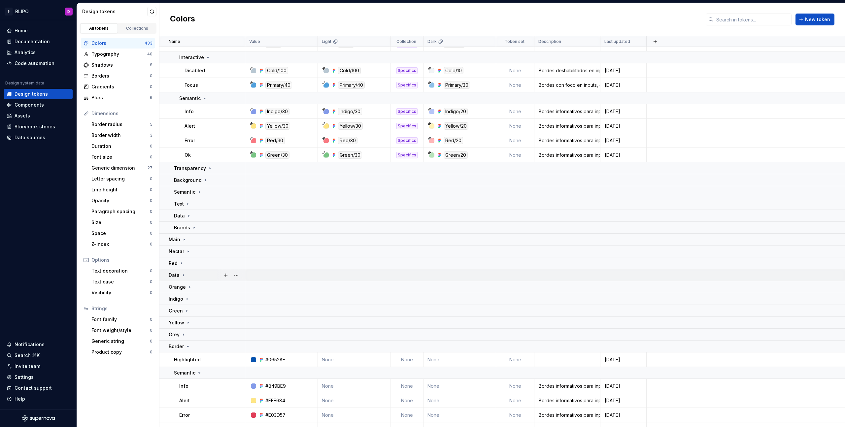
click at [183, 275] on icon at bounding box center [183, 274] width 5 height 5
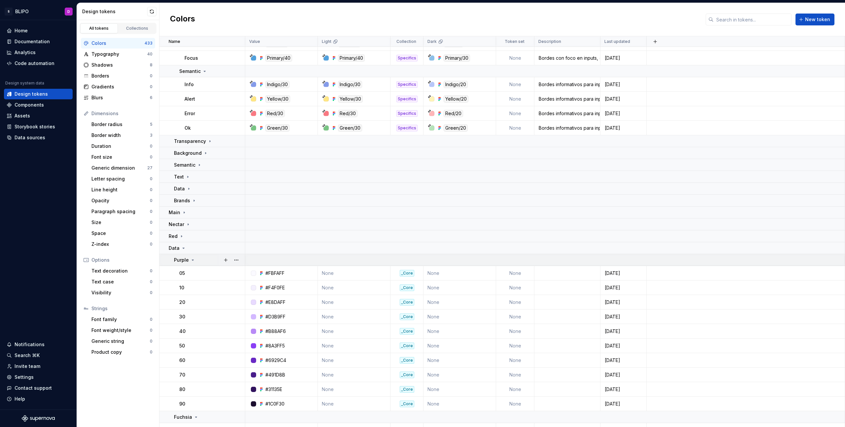
scroll to position [145, 0]
click at [181, 247] on icon at bounding box center [183, 248] width 5 height 5
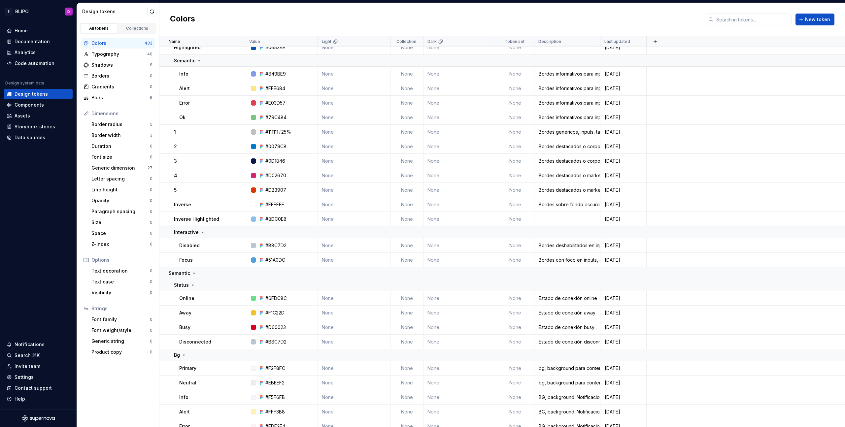
scroll to position [0, 0]
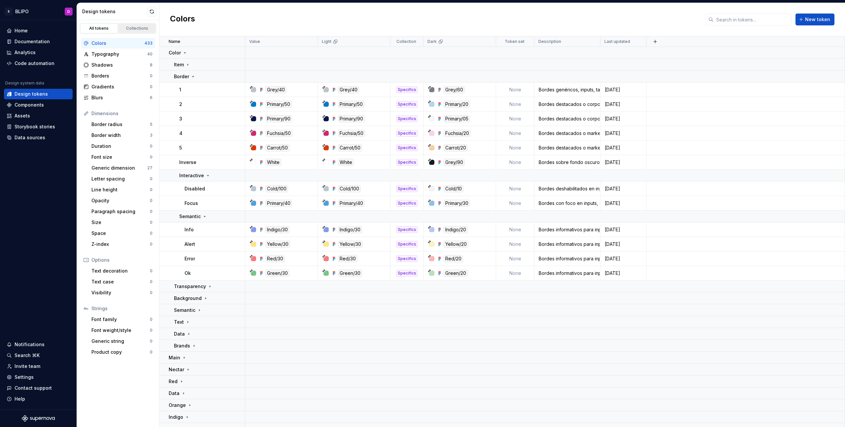
click at [140, 29] on div "Collections" at bounding box center [137, 28] width 33 height 5
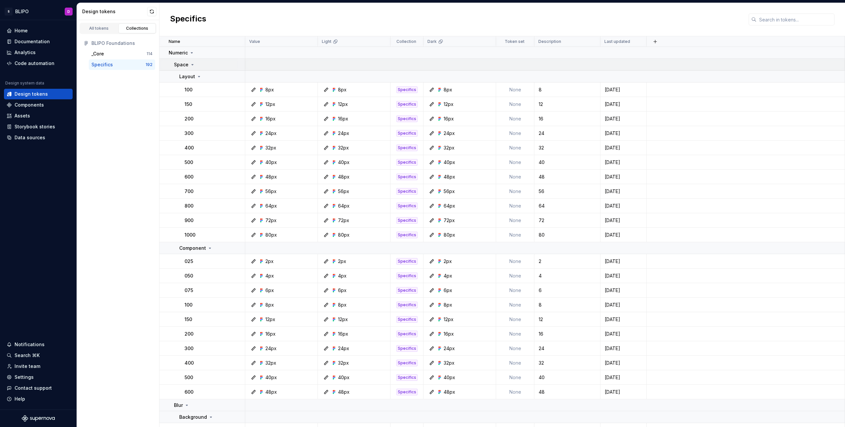
click at [191, 64] on icon at bounding box center [192, 64] width 5 height 5
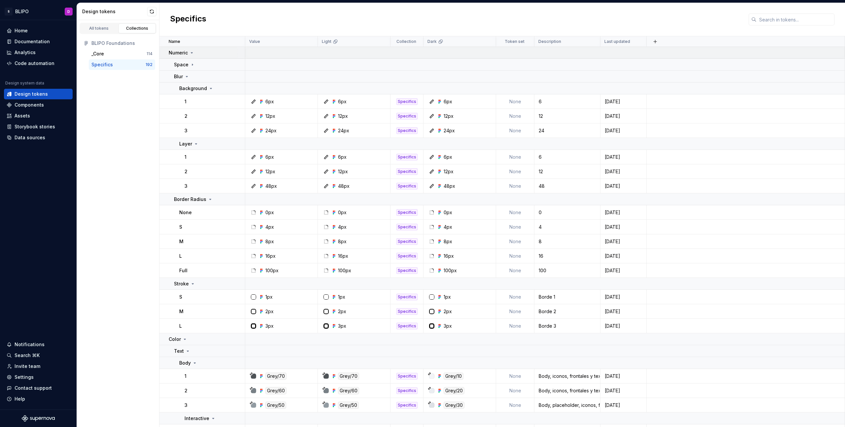
click at [190, 53] on icon at bounding box center [191, 52] width 5 height 5
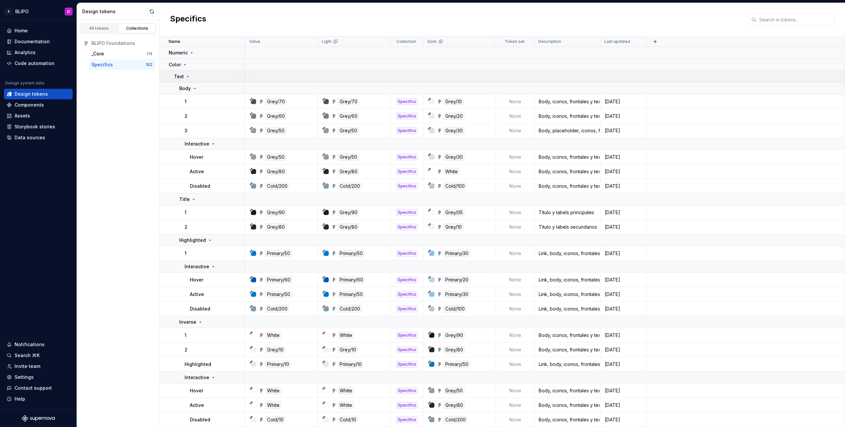
click at [190, 79] on div "Text" at bounding box center [209, 76] width 71 height 7
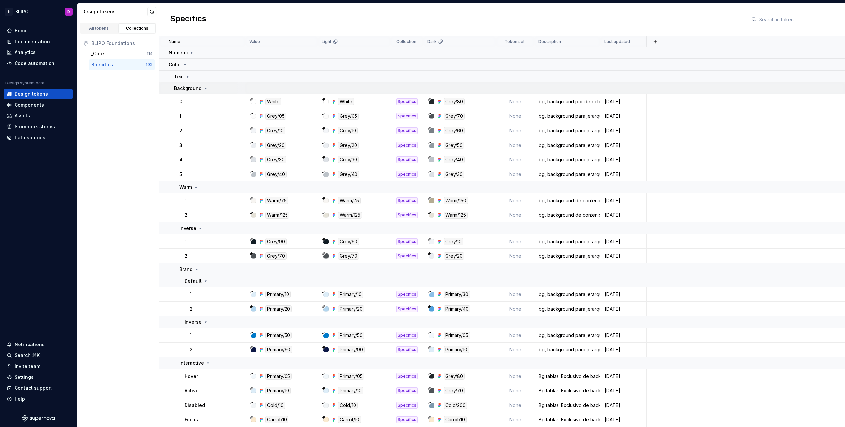
click at [203, 89] on icon at bounding box center [205, 88] width 5 height 5
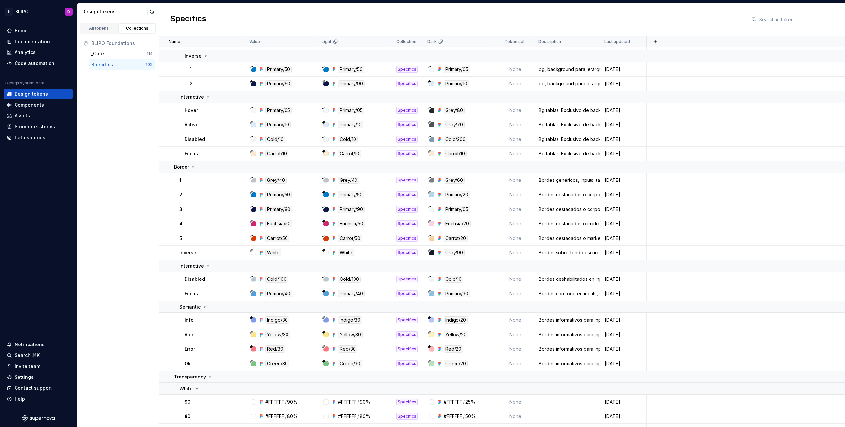
scroll to position [611, 0]
